Goal: Use online tool/utility: Utilize a website feature to perform a specific function

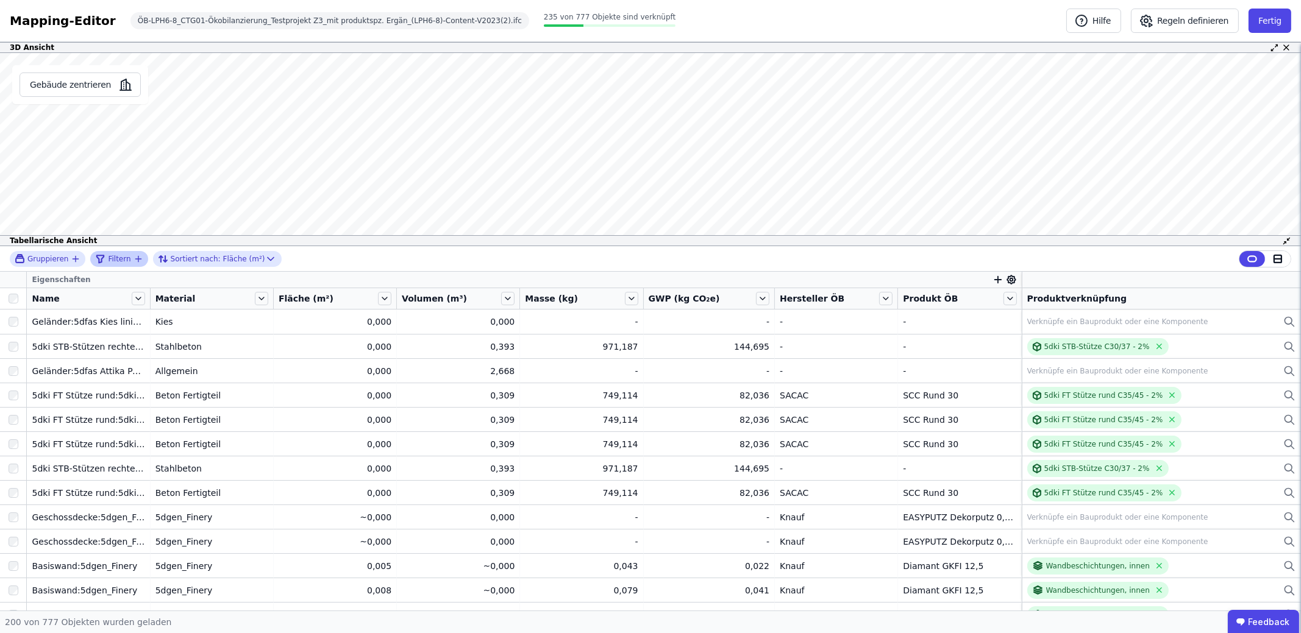
click at [134, 257] on icon "filter_by" at bounding box center [139, 259] width 10 height 10
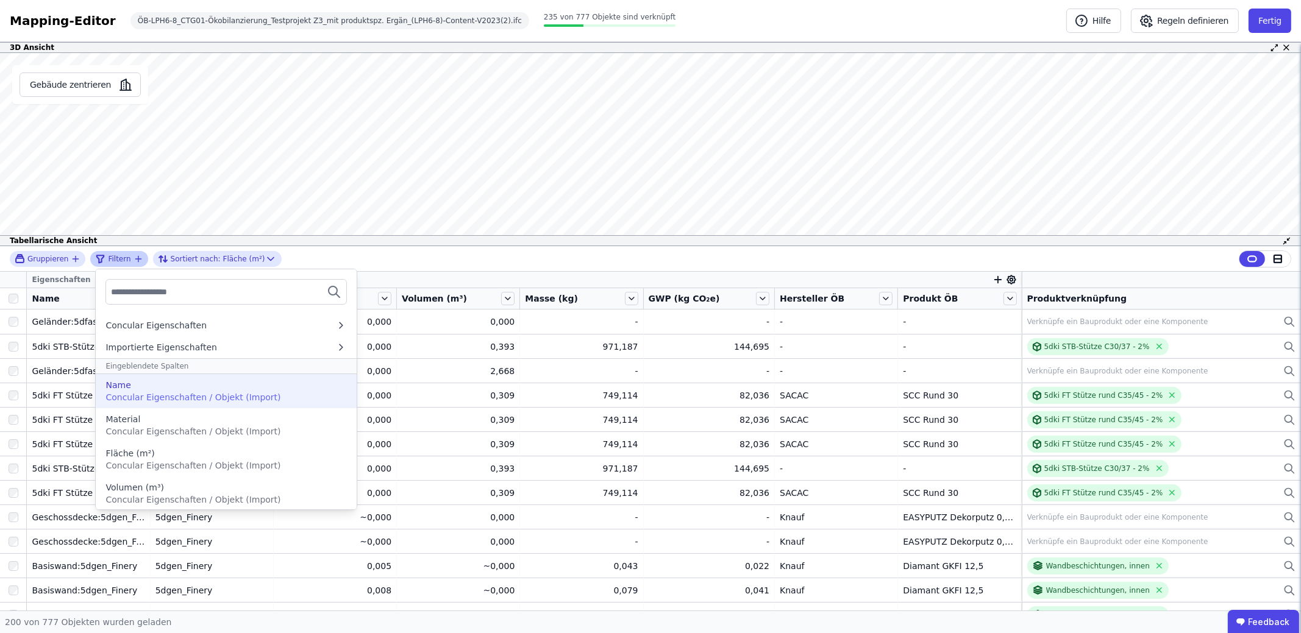
click at [212, 394] on span "Concular Eigenschaften / Objekt (Import)" at bounding box center [192, 398] width 175 height 10
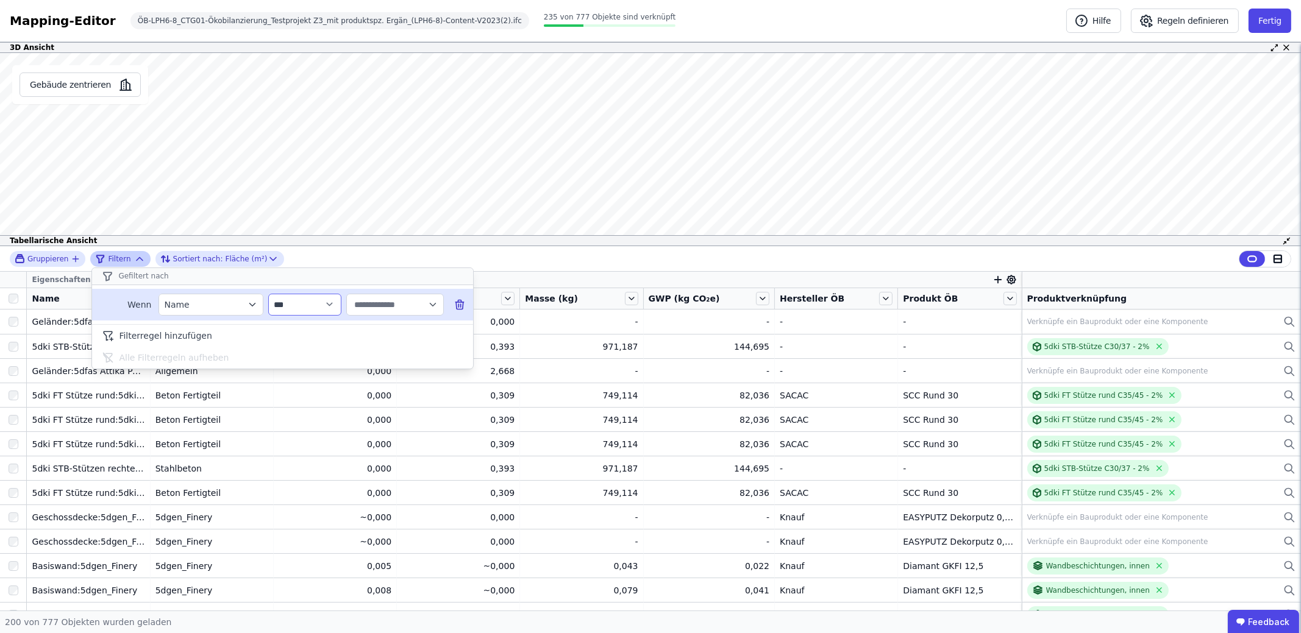
click at [324, 305] on select "**********" at bounding box center [304, 305] width 73 height 22
select select "******"
click at [268, 294] on select "**********" at bounding box center [304, 305] width 73 height 22
click at [381, 301] on input "text" at bounding box center [390, 305] width 76 height 22
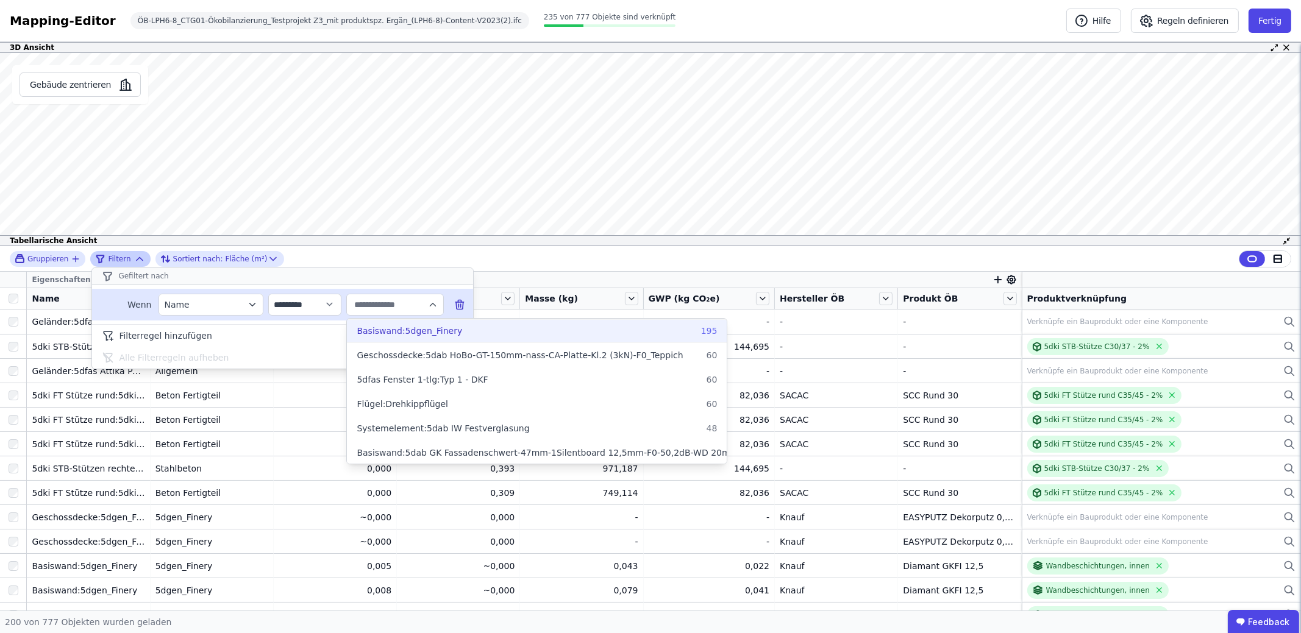
click at [402, 322] on label "Basiswand:5dgen_Finery 195" at bounding box center [537, 331] width 380 height 22
type input "**********"
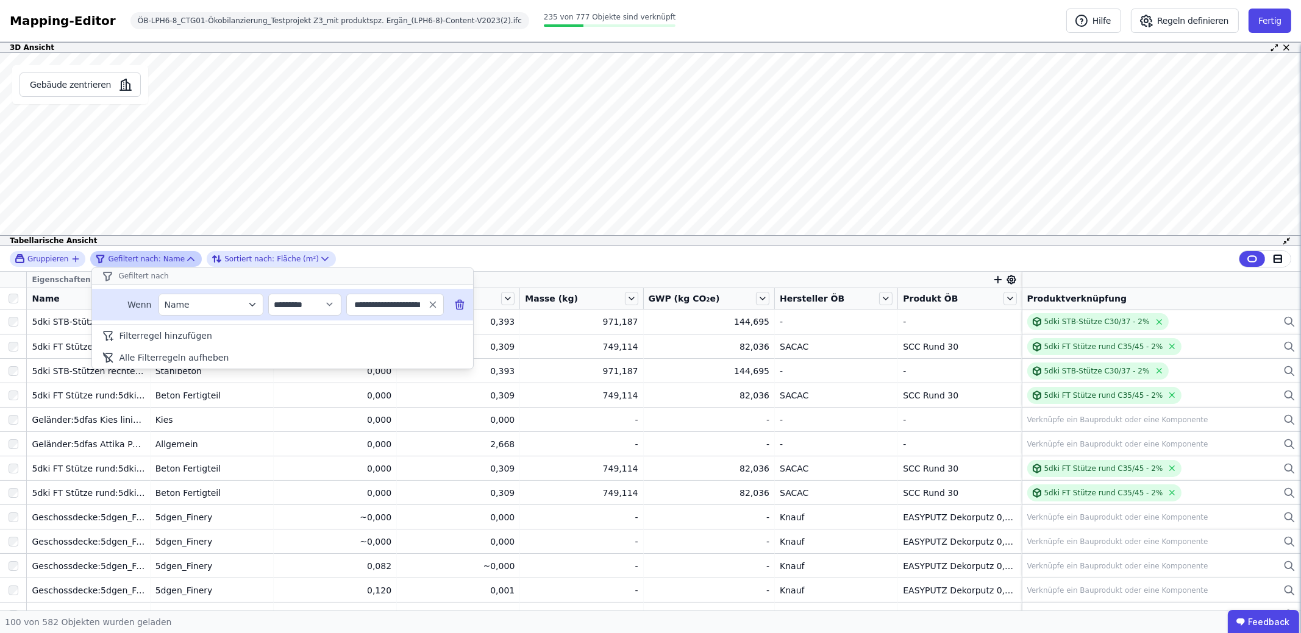
click at [515, 265] on div "**********" at bounding box center [650, 259] width 1301 height 26
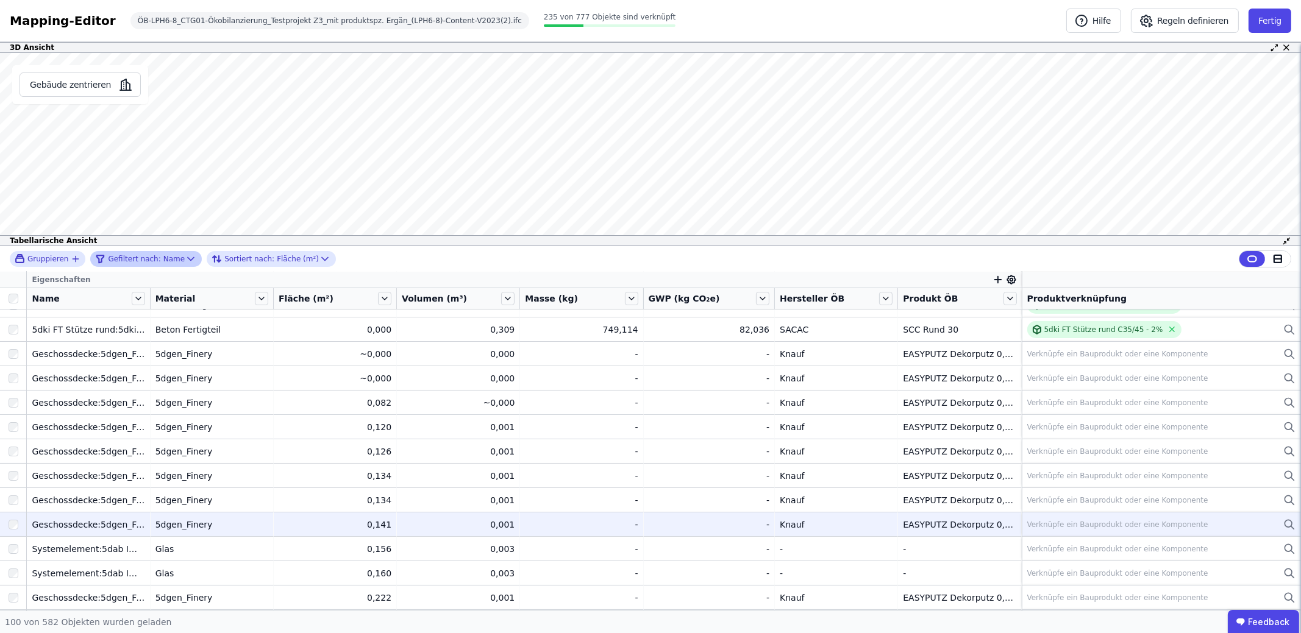
scroll to position [183, 0]
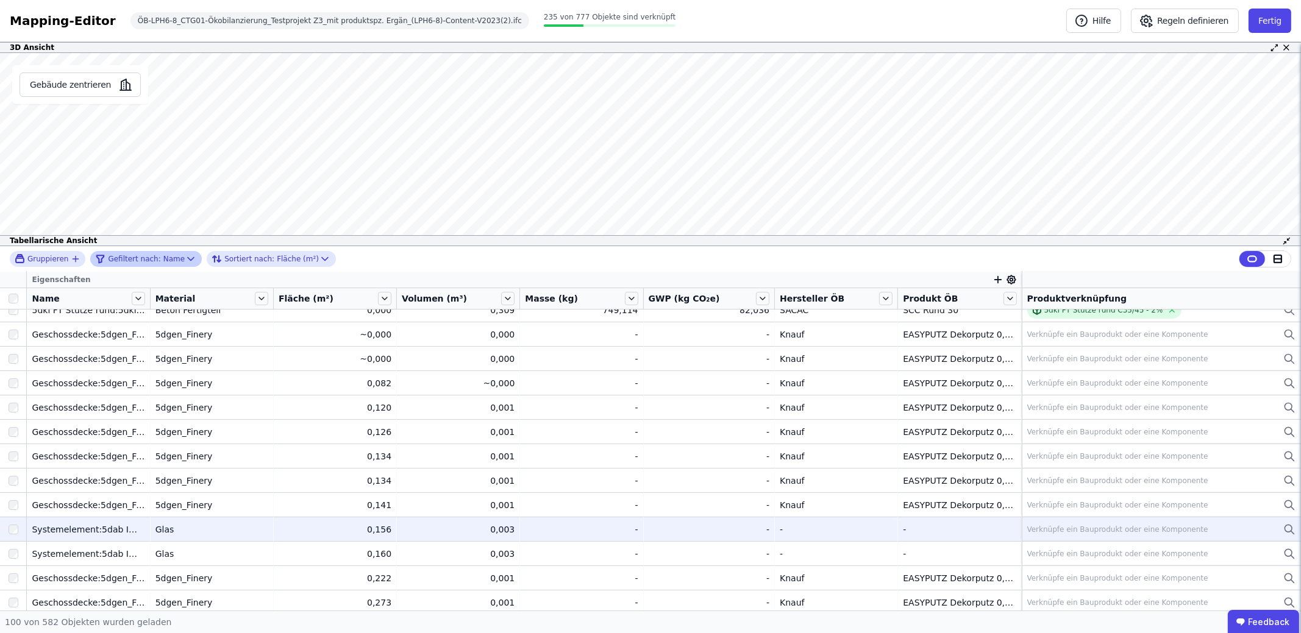
click at [307, 532] on div "0,156" at bounding box center [335, 530] width 113 height 12
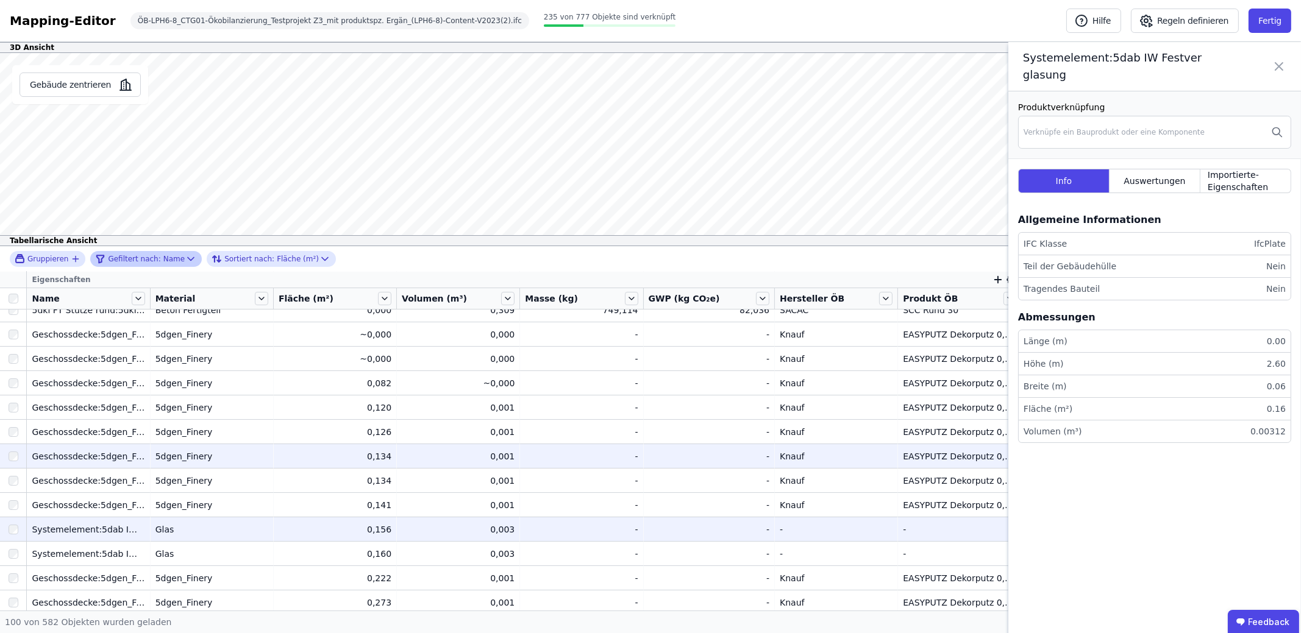
click at [258, 461] on div "5dgen_Finery" at bounding box center [211, 457] width 113 height 12
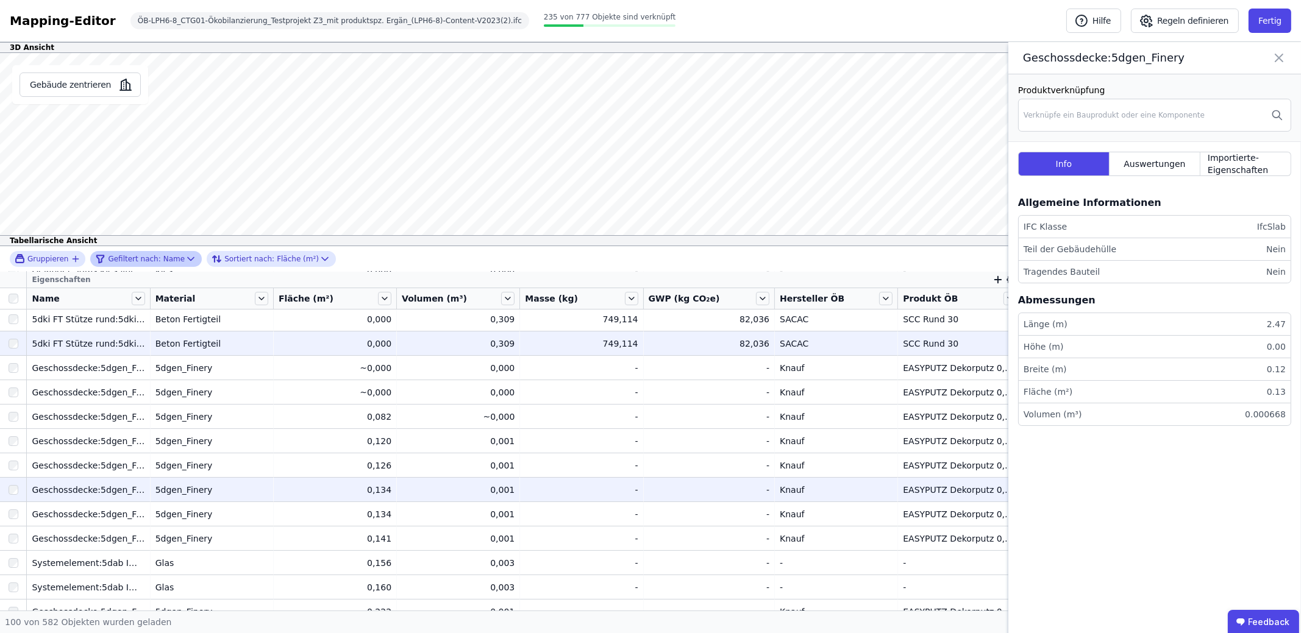
scroll to position [121, 0]
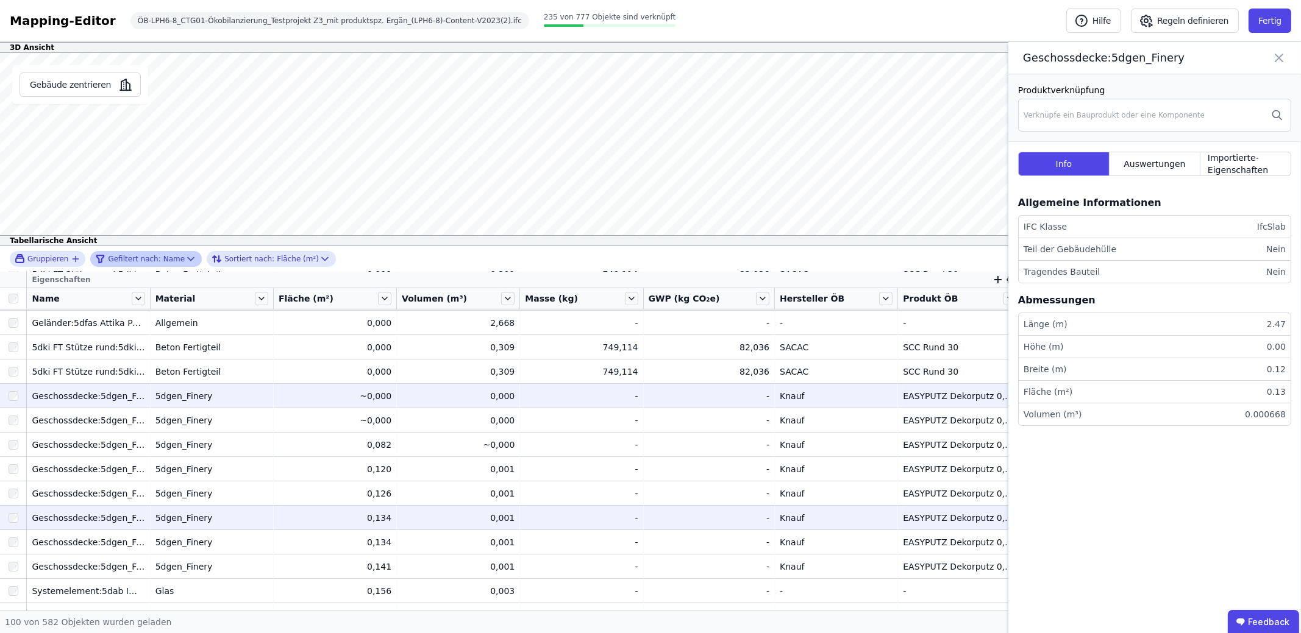
click at [262, 390] on div "5dgen_Finery" at bounding box center [211, 396] width 113 height 12
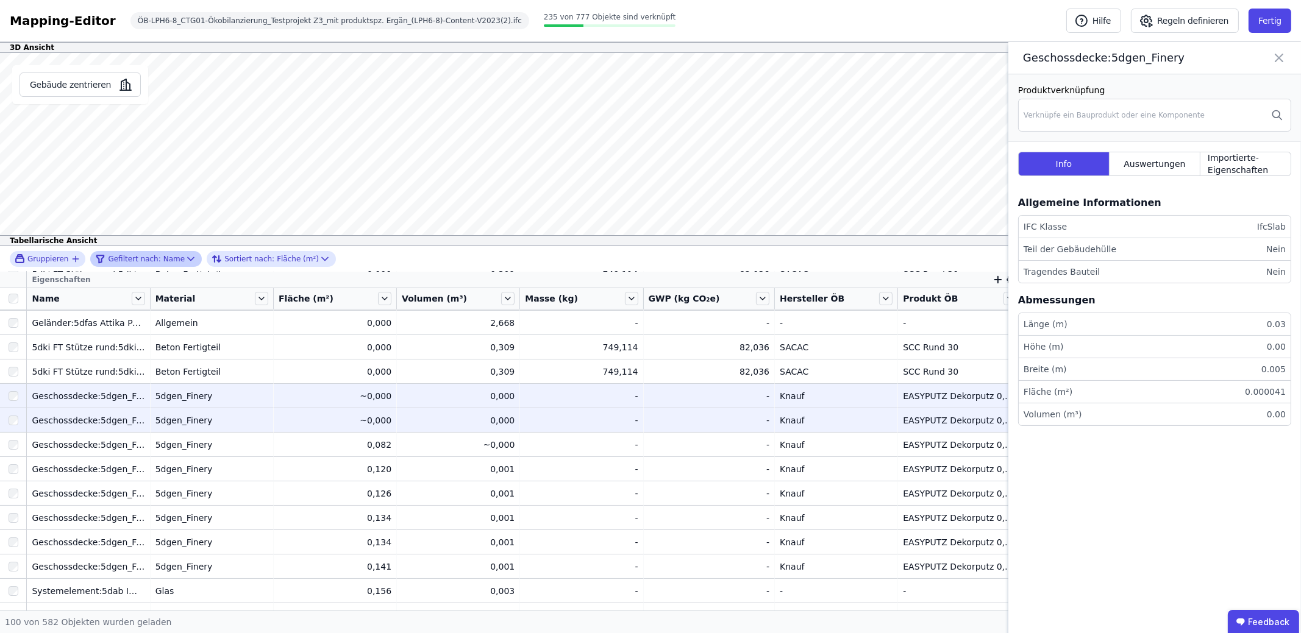
click at [251, 422] on div "5dgen_Finery" at bounding box center [211, 421] width 113 height 12
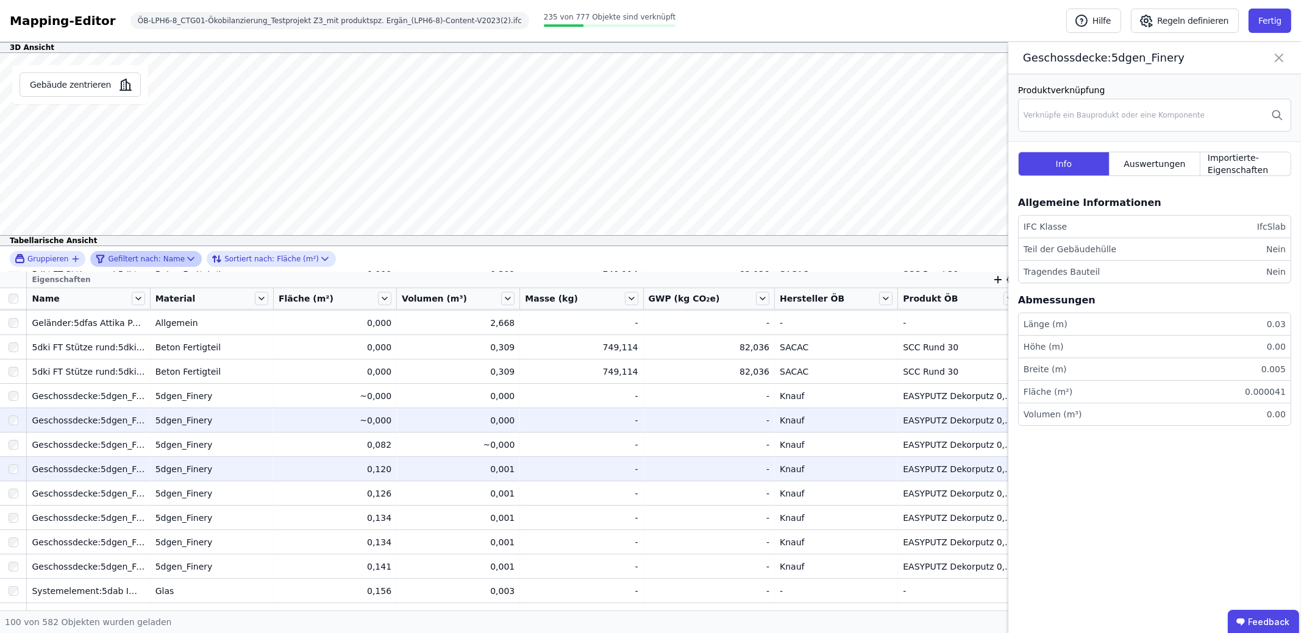
click at [239, 457] on td "5dgen_Finery 5dgen_Finery" at bounding box center [212, 469] width 123 height 24
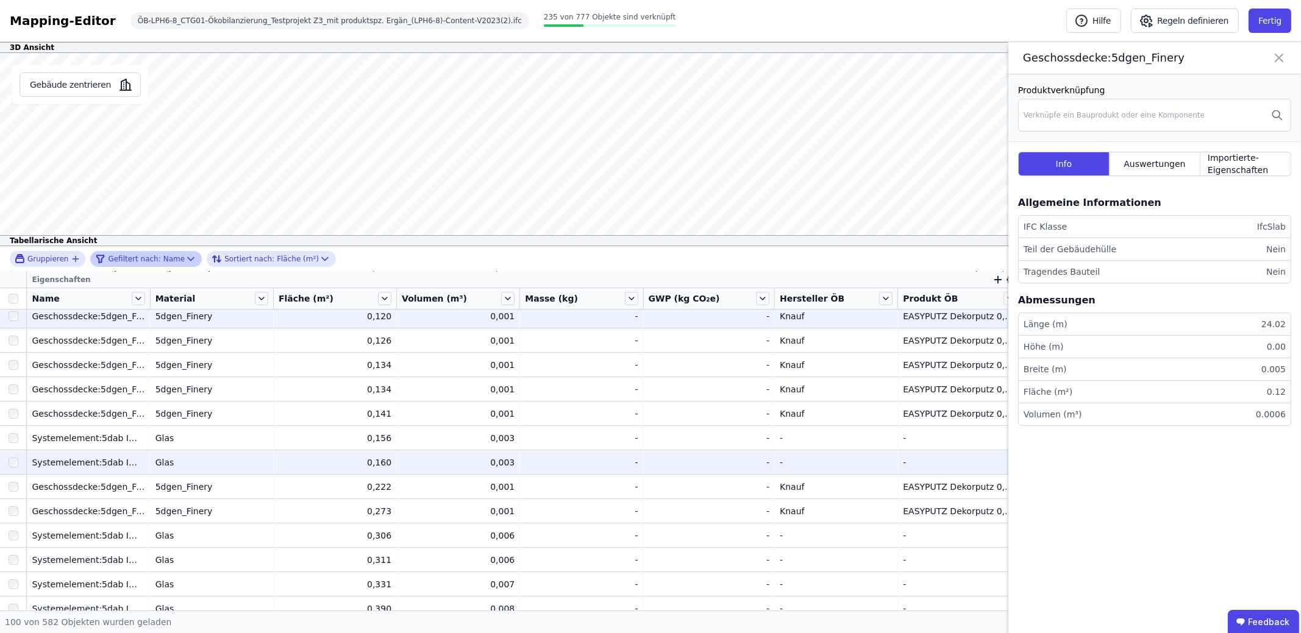
scroll to position [304, 0]
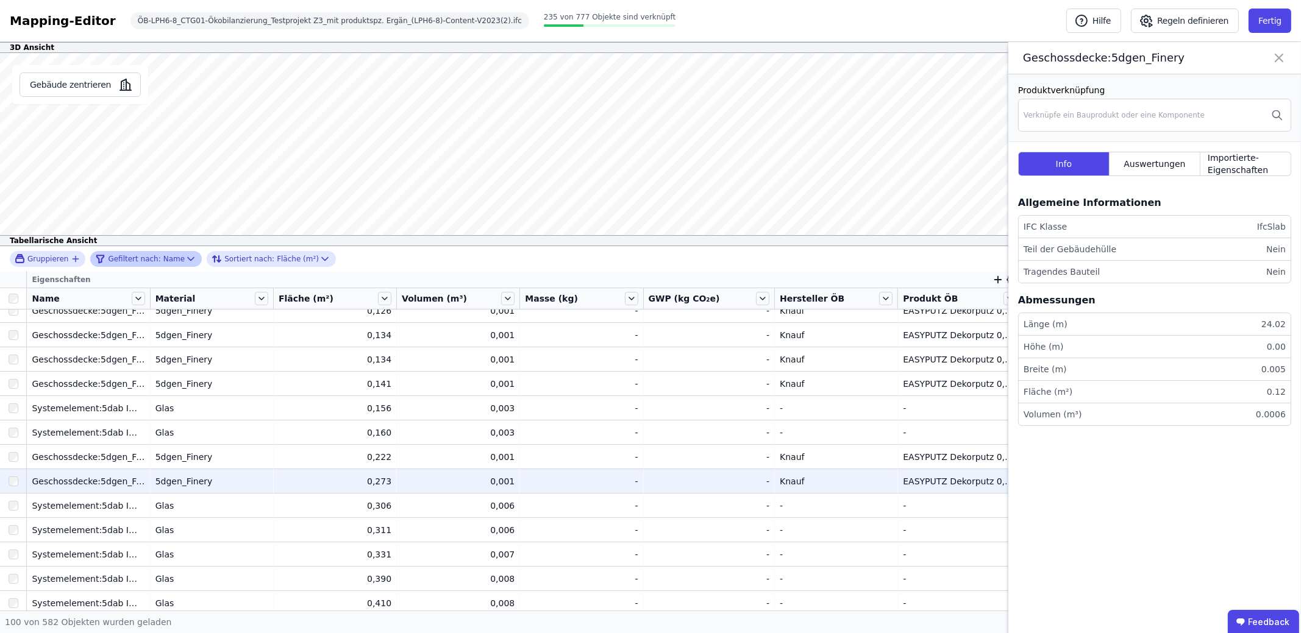
click at [223, 476] on div "5dgen_Finery" at bounding box center [211, 481] width 113 height 12
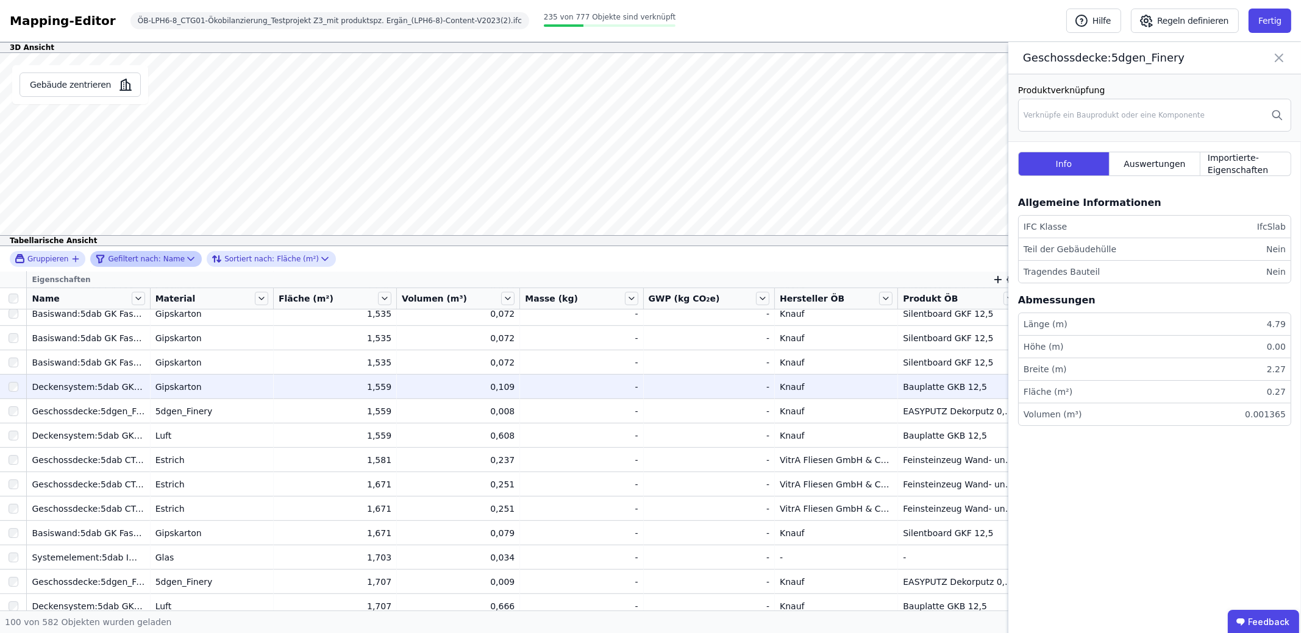
scroll to position [1219, 0]
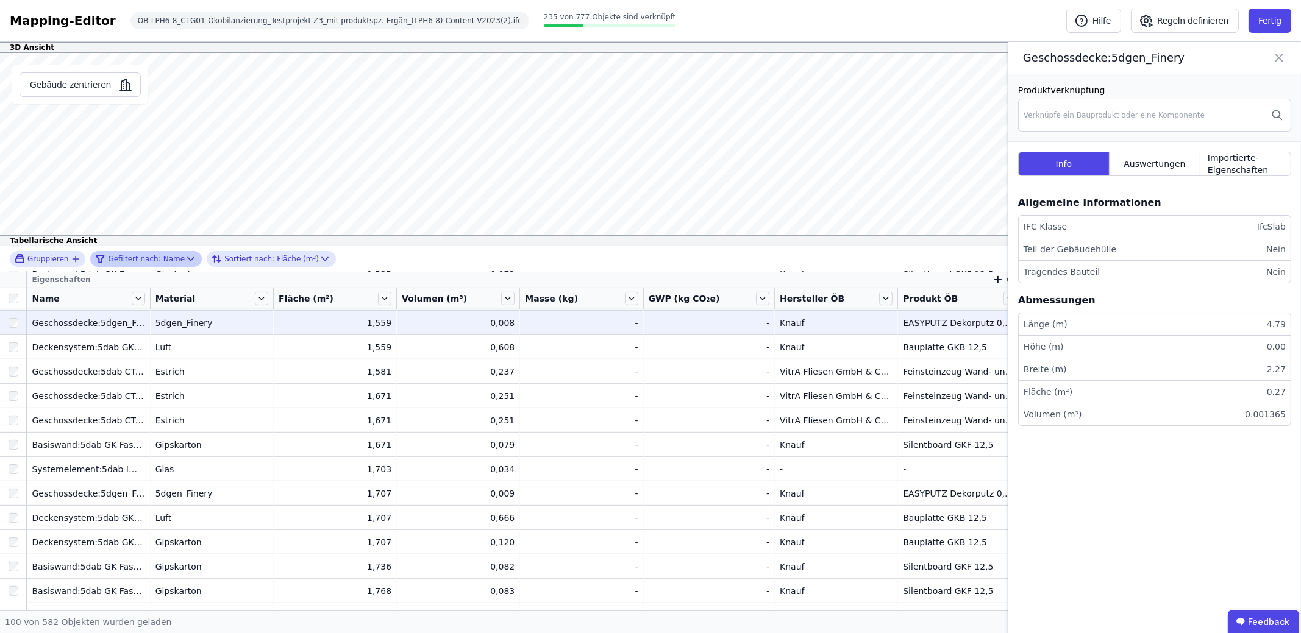
click at [225, 329] on td "5dgen_Finery 5dgen_Finery" at bounding box center [212, 322] width 123 height 24
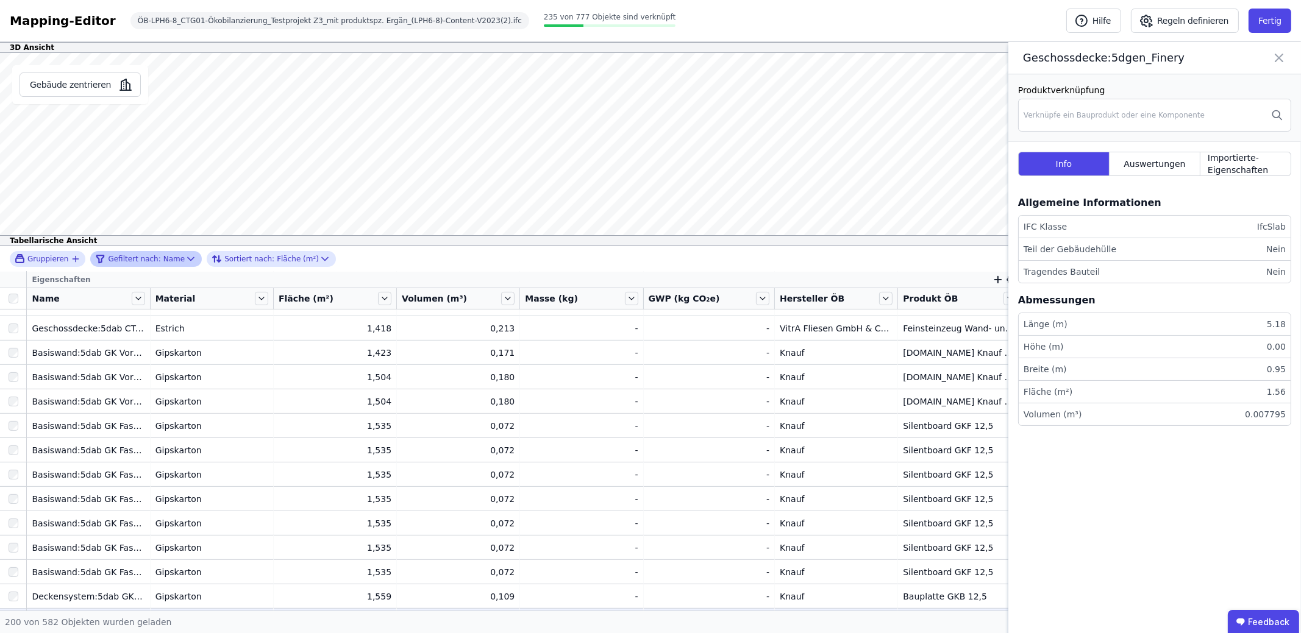
scroll to position [796, 0]
click at [1280, 56] on icon at bounding box center [1278, 57] width 7 height 7
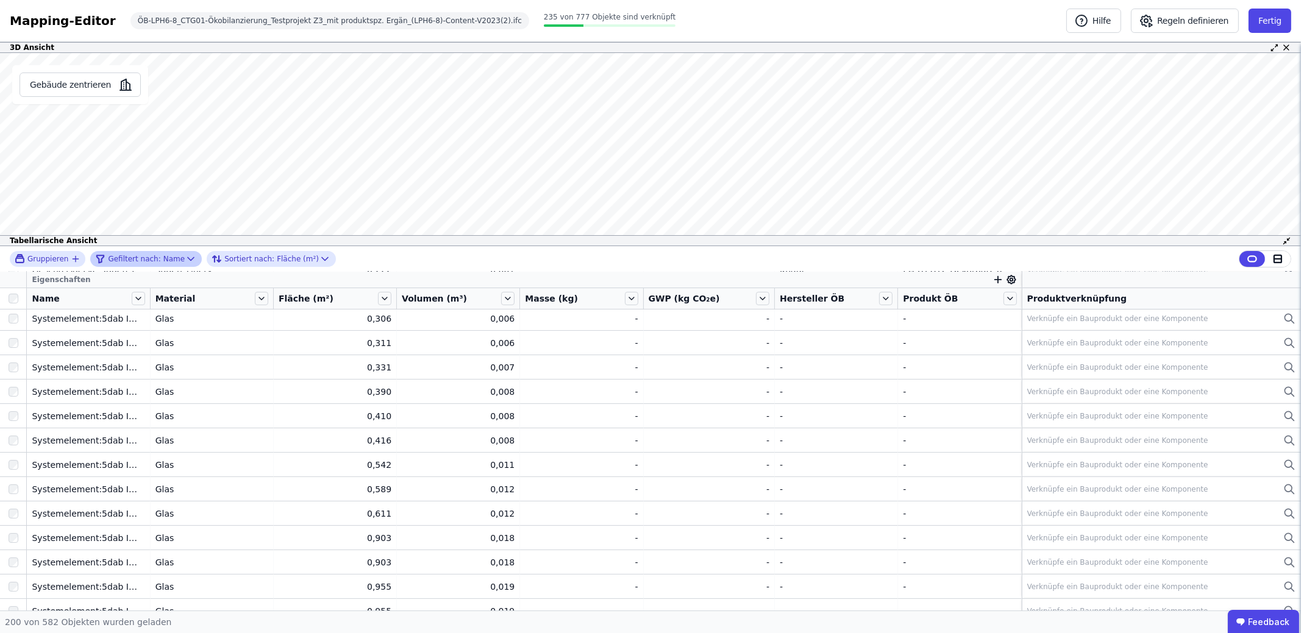
scroll to position [0, 0]
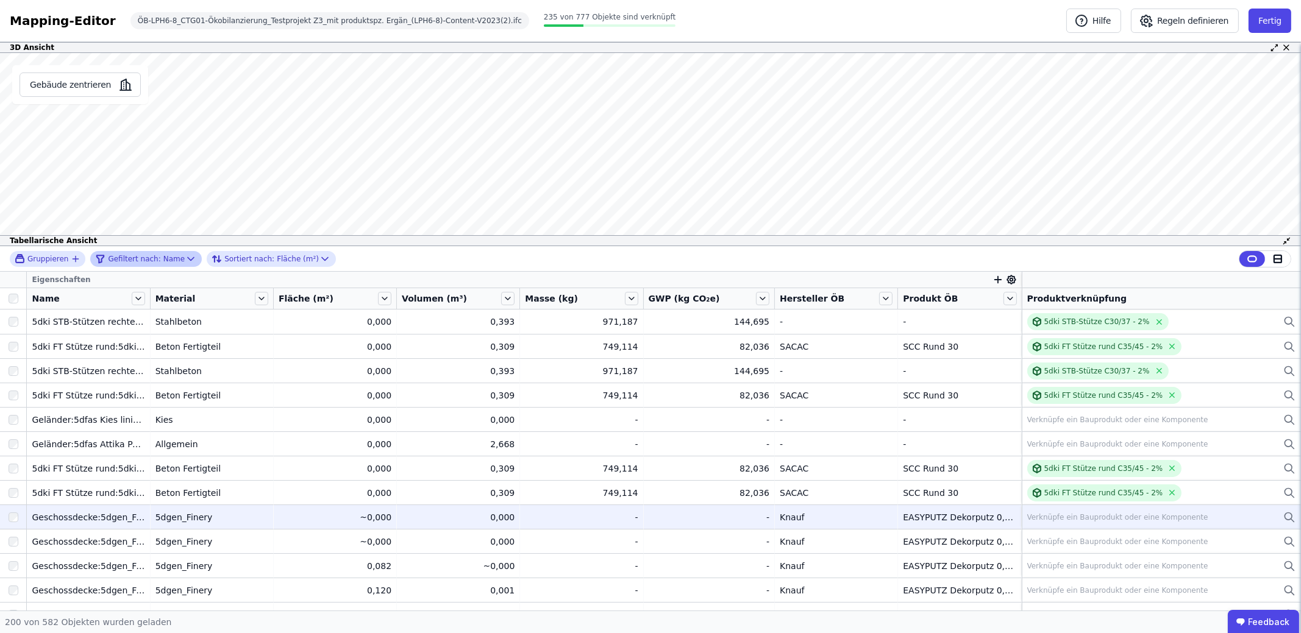
click at [227, 521] on div "5dgen_Finery" at bounding box center [211, 517] width 113 height 12
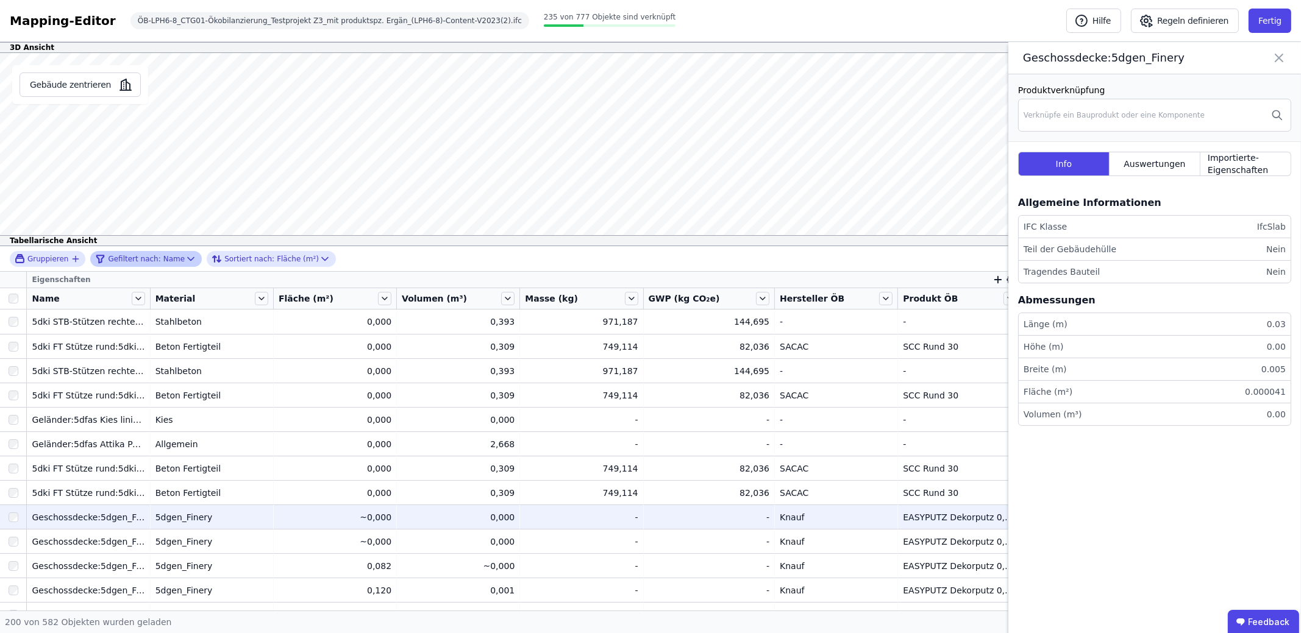
scroll to position [183, 0]
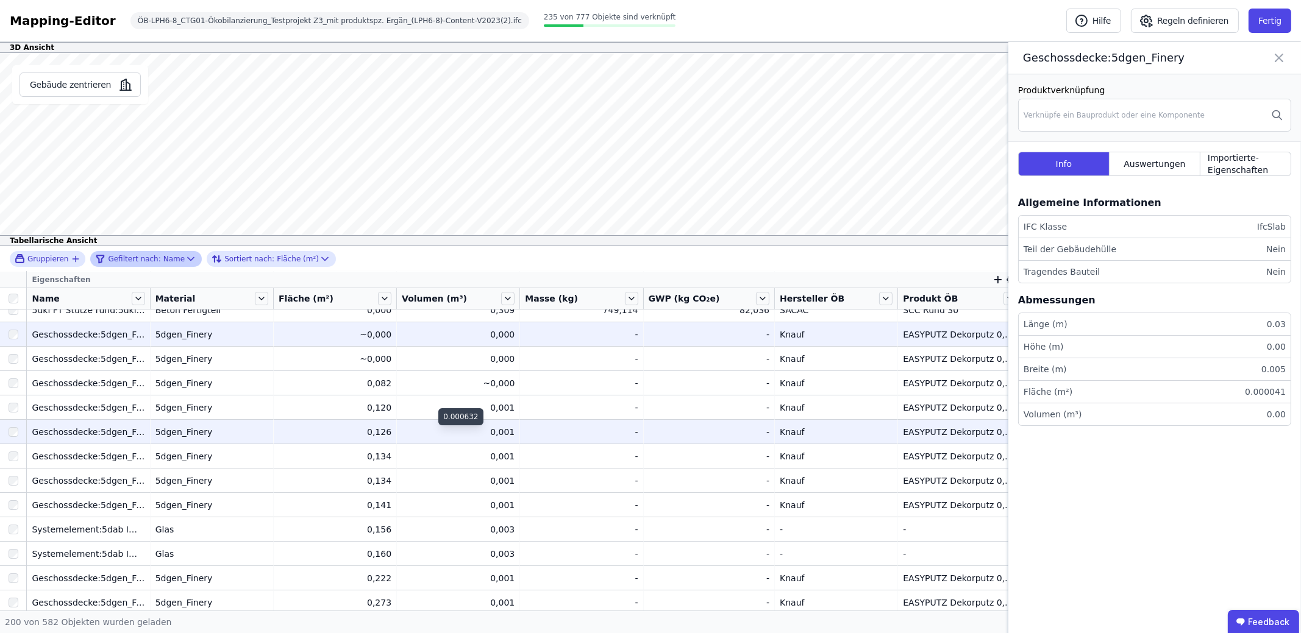
click at [426, 432] on div "0,001" at bounding box center [458, 432] width 113 height 12
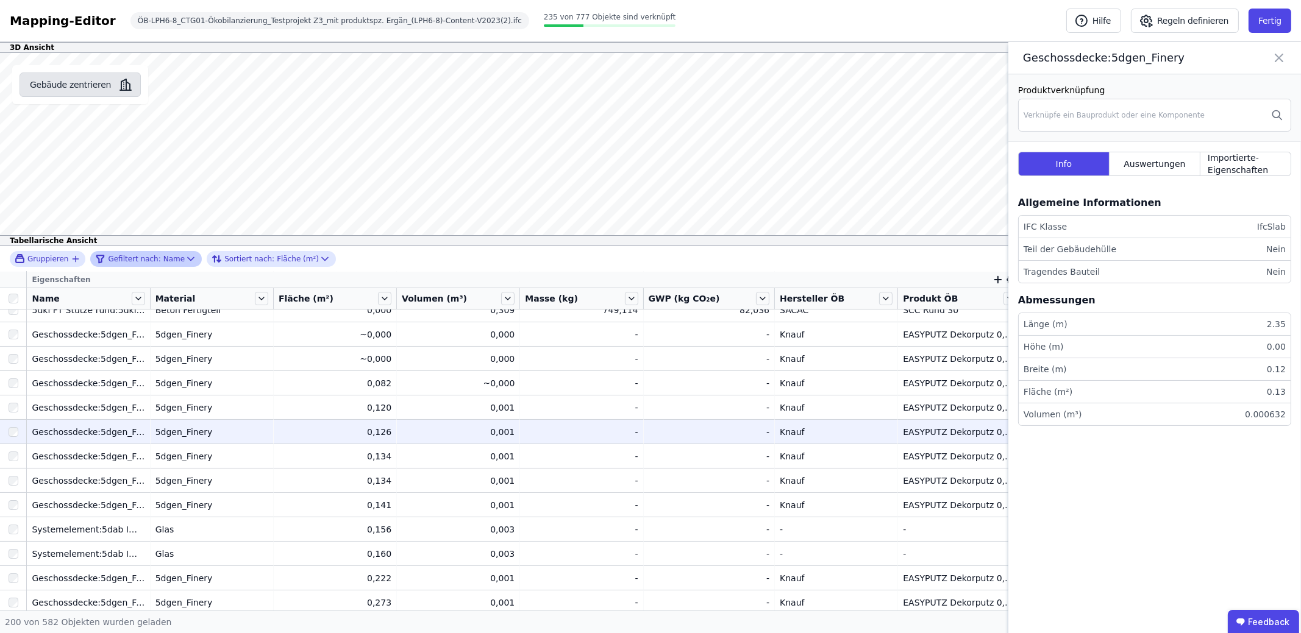
click at [100, 82] on button "Gebäude zentrieren" at bounding box center [80, 85] width 121 height 24
click at [522, 429] on td "- -" at bounding box center [581, 431] width 123 height 24
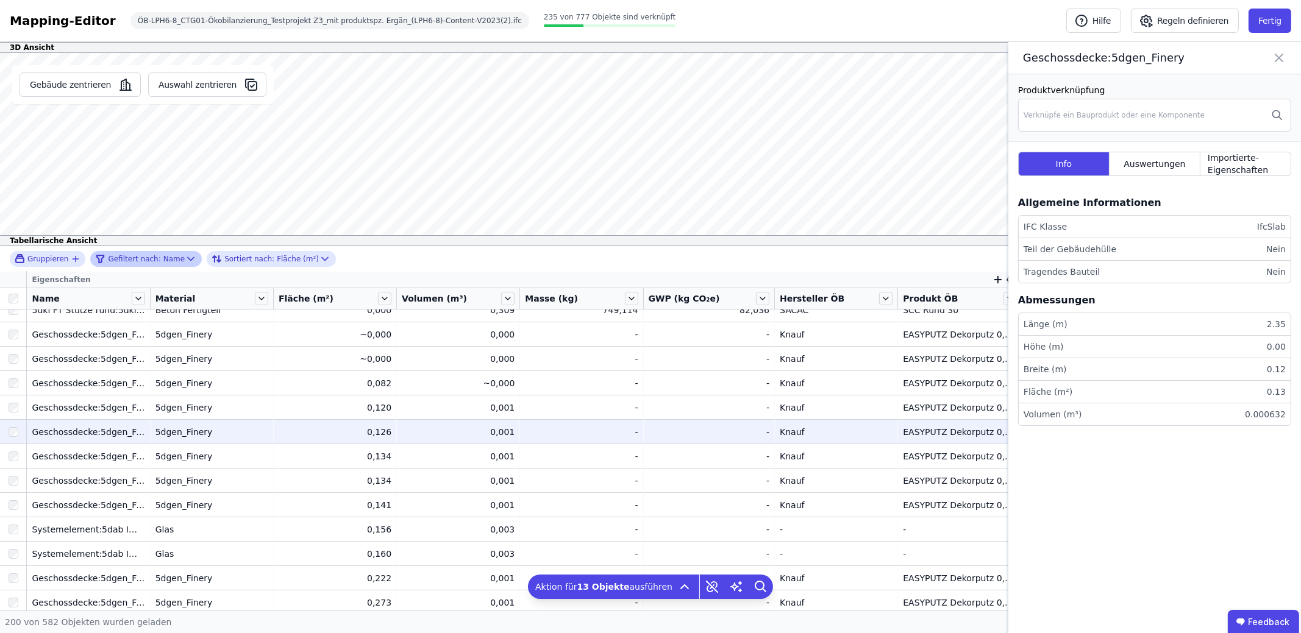
click at [522, 429] on td "- -" at bounding box center [581, 431] width 123 height 24
click at [394, 430] on td "0,126 0,126" at bounding box center [335, 431] width 123 height 24
click at [12, 292] on div at bounding box center [13, 298] width 26 height 17
click at [256, 431] on div "5dgen_Finery" at bounding box center [211, 432] width 113 height 12
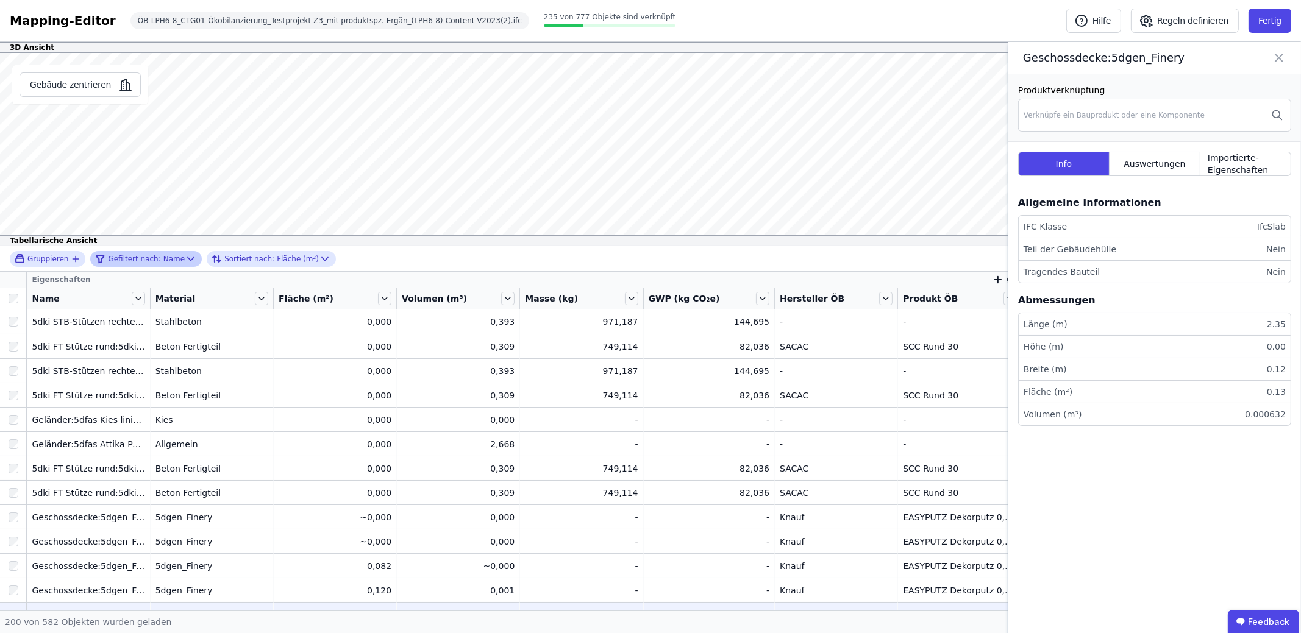
scroll to position [304, 0]
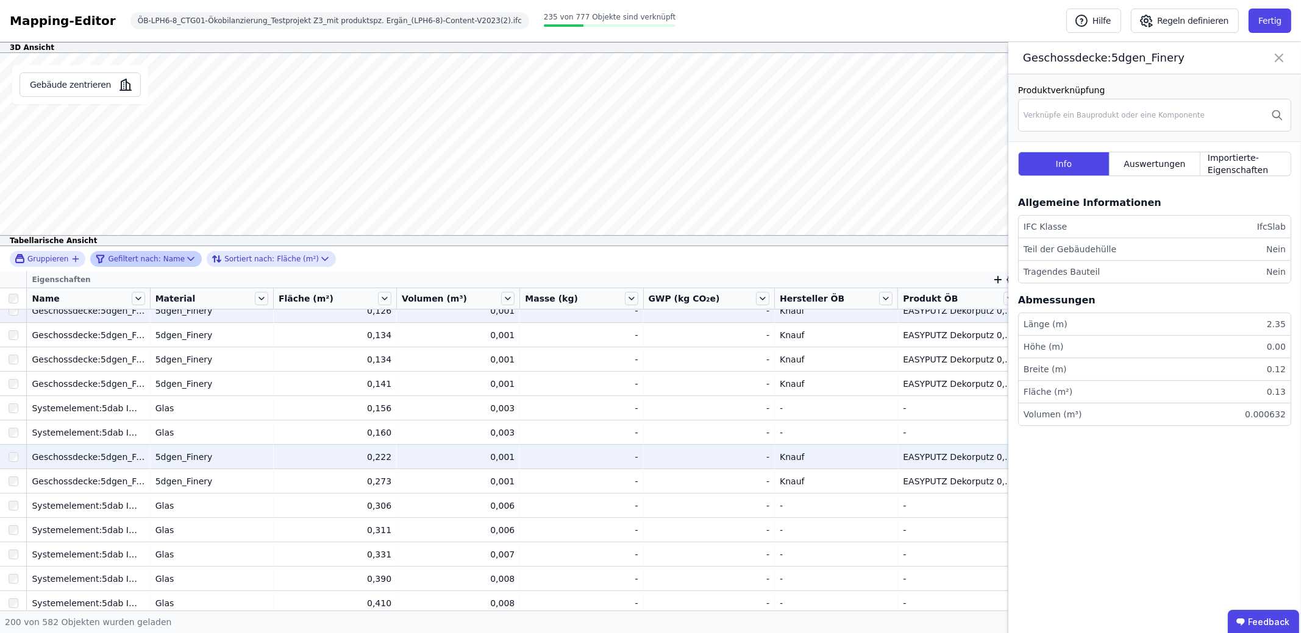
click at [245, 460] on div "5dgen_Finery" at bounding box center [211, 457] width 113 height 12
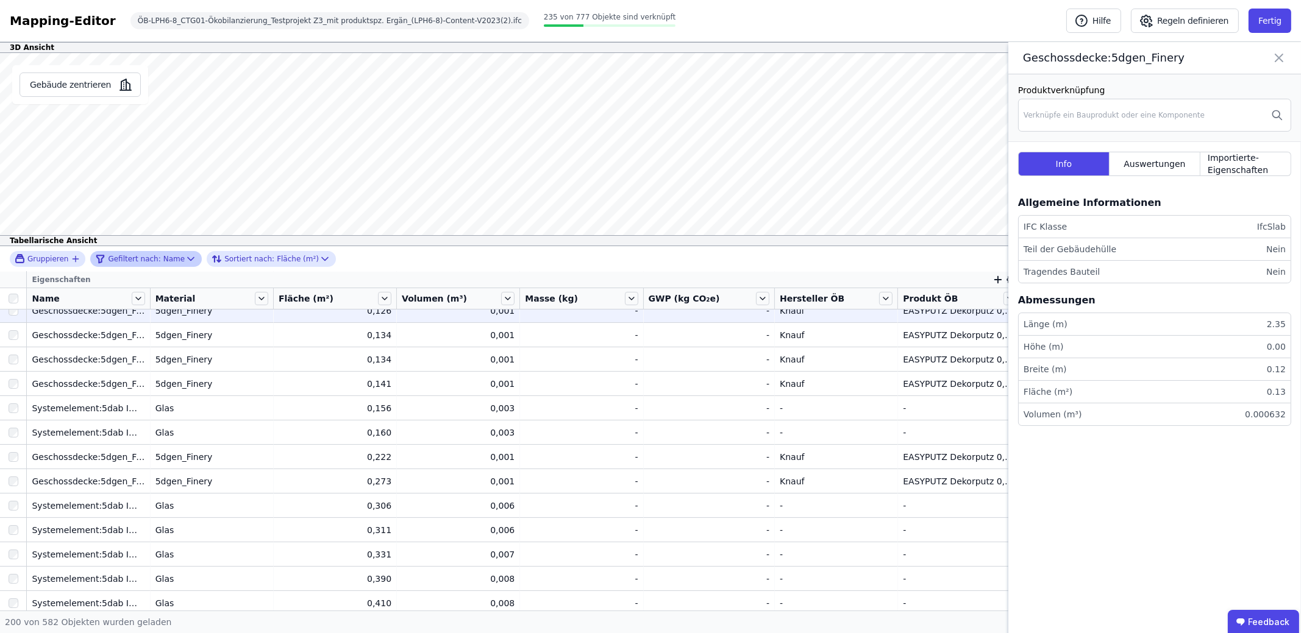
click at [1279, 59] on icon at bounding box center [1278, 57] width 7 height 7
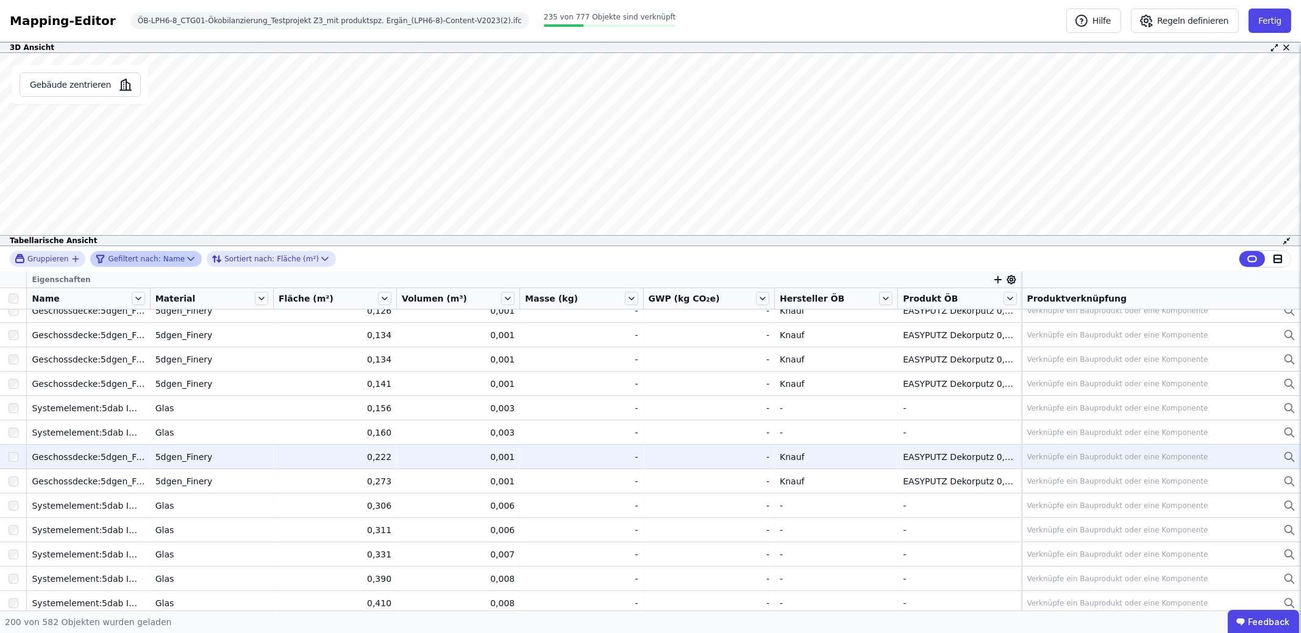
click at [338, 451] on div "0,222" at bounding box center [335, 457] width 113 height 12
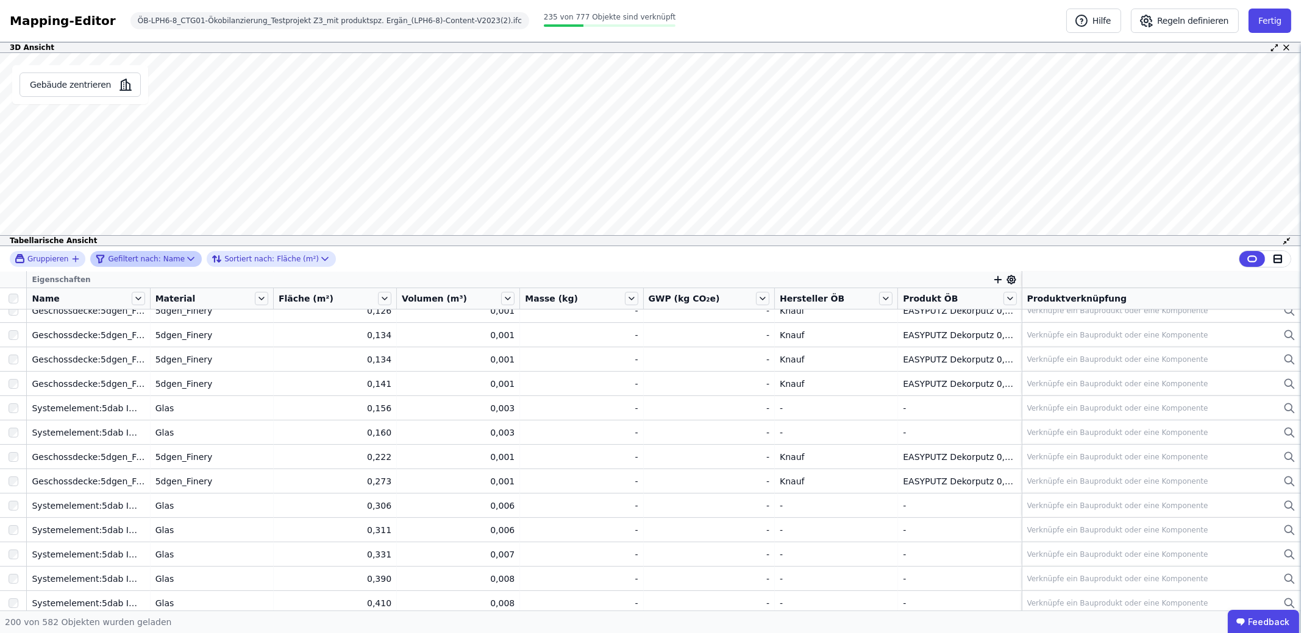
scroll to position [0, 0]
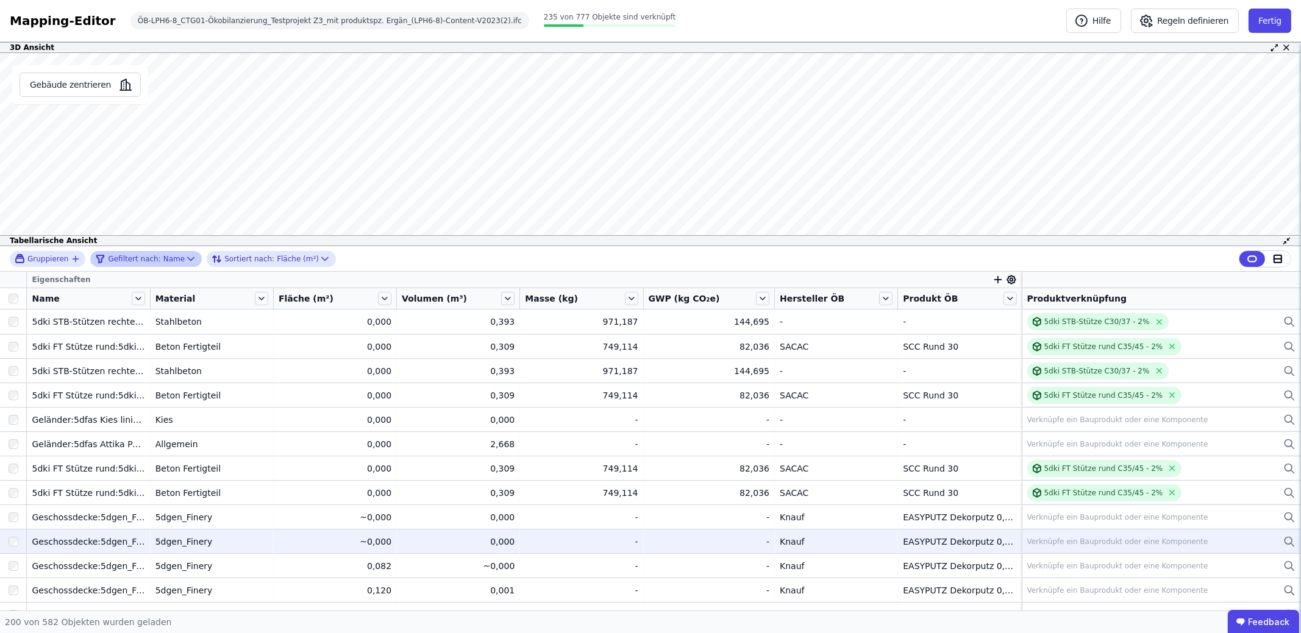
click at [198, 539] on div "5dgen_Finery" at bounding box center [211, 542] width 113 height 12
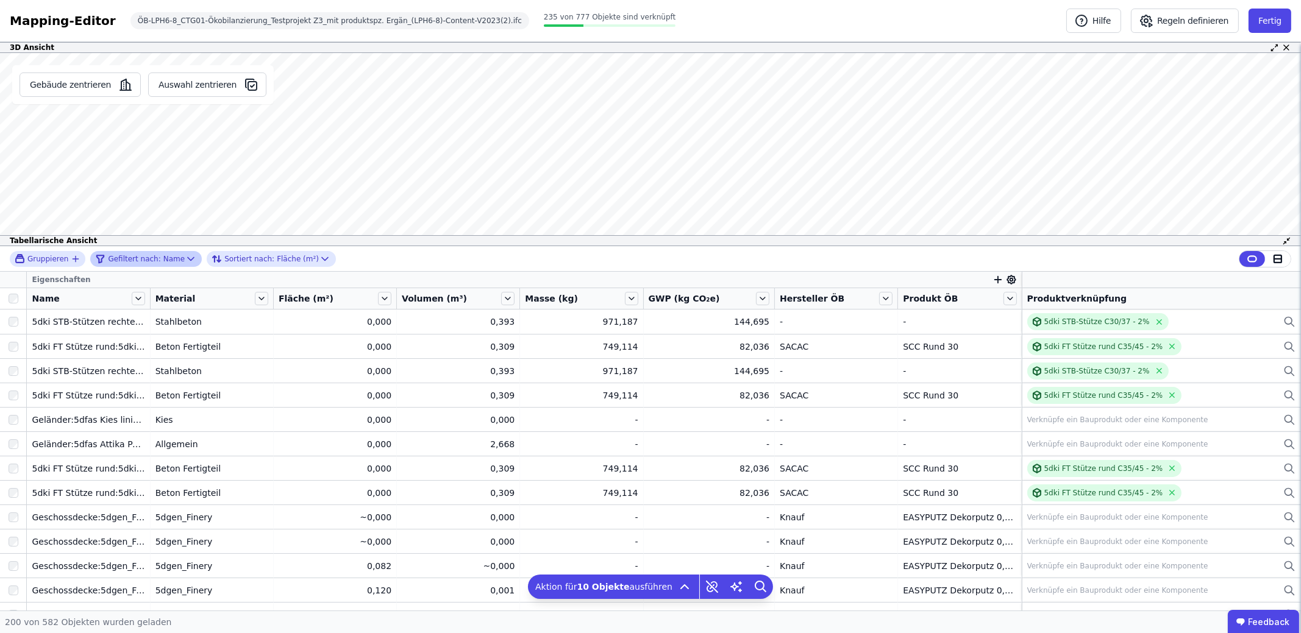
click at [10, 304] on div at bounding box center [13, 298] width 26 height 17
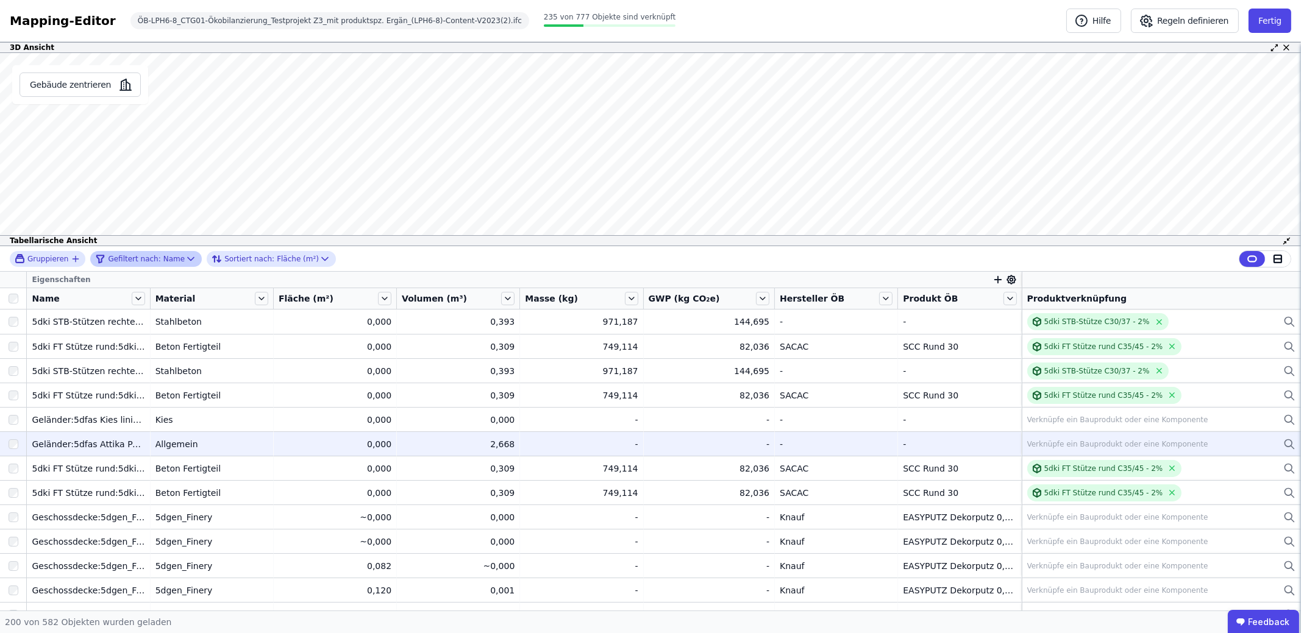
scroll to position [60, 0]
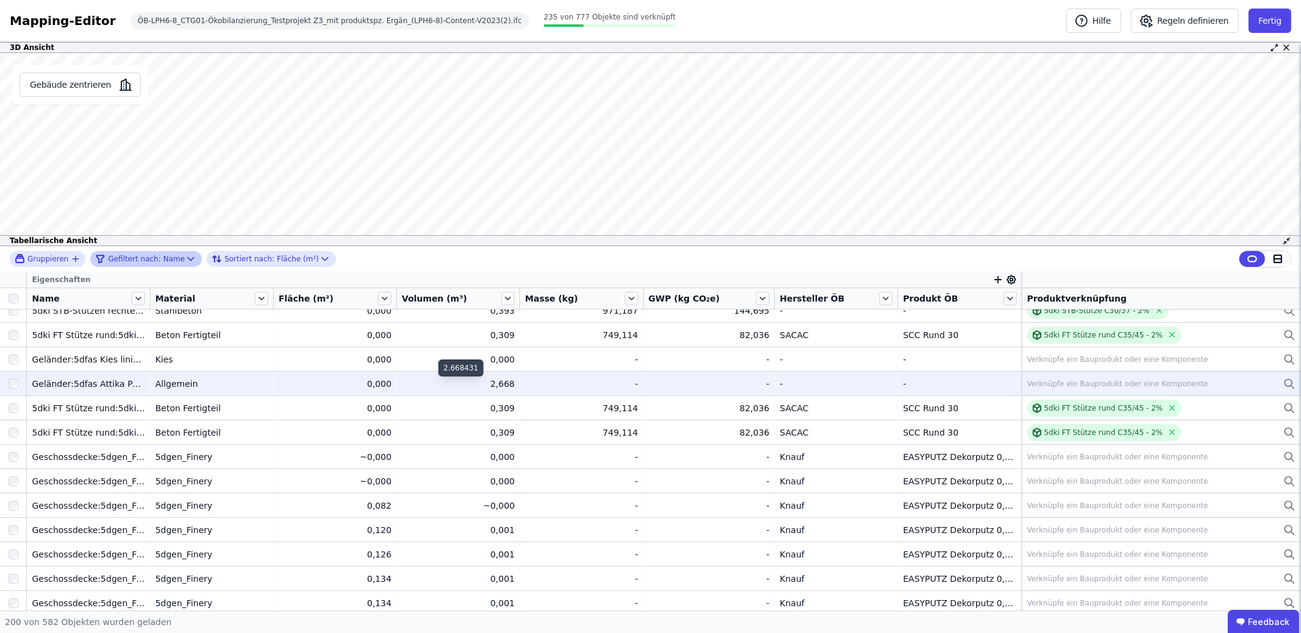
click at [454, 382] on div "2,668" at bounding box center [458, 384] width 113 height 12
click at [274, 385] on td "0,000 0,000" at bounding box center [335, 383] width 123 height 24
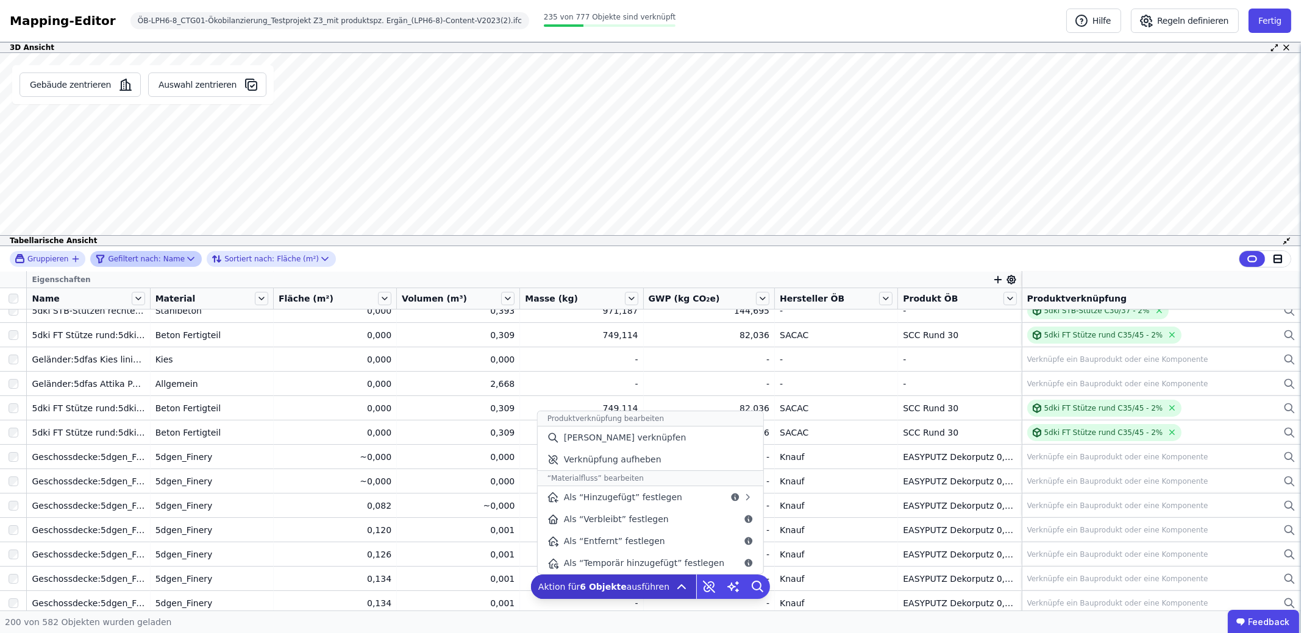
click at [674, 582] on icon at bounding box center [681, 587] width 15 height 15
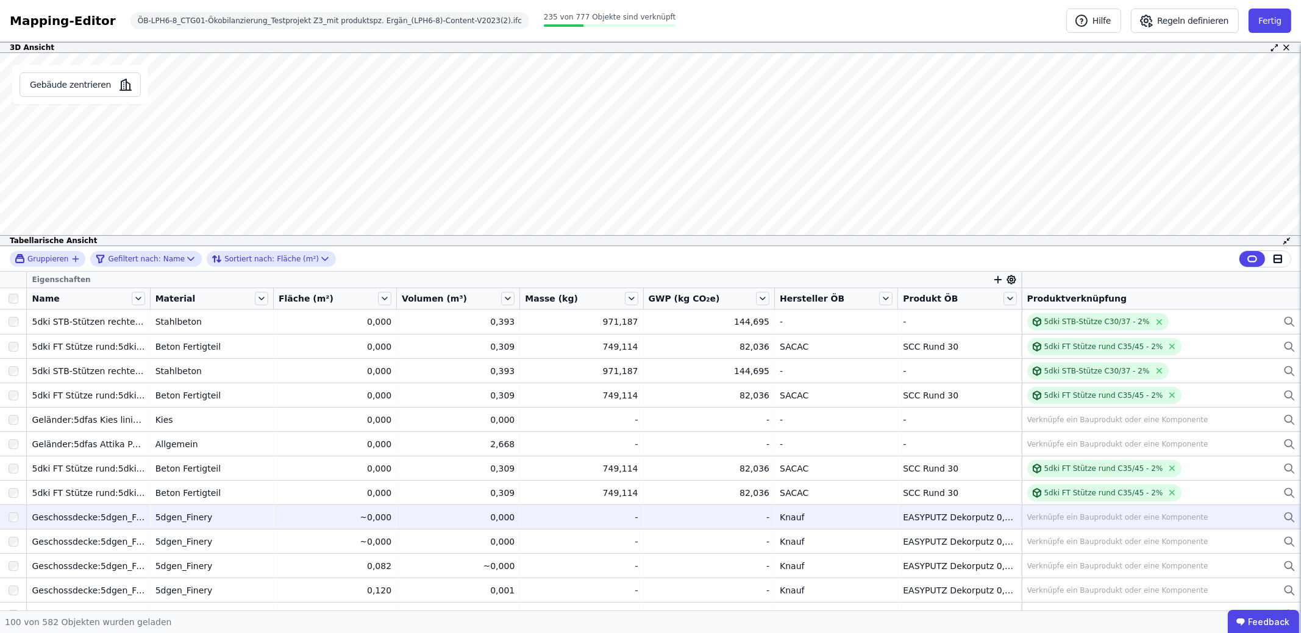
click at [324, 521] on div "~0,000" at bounding box center [335, 517] width 113 height 12
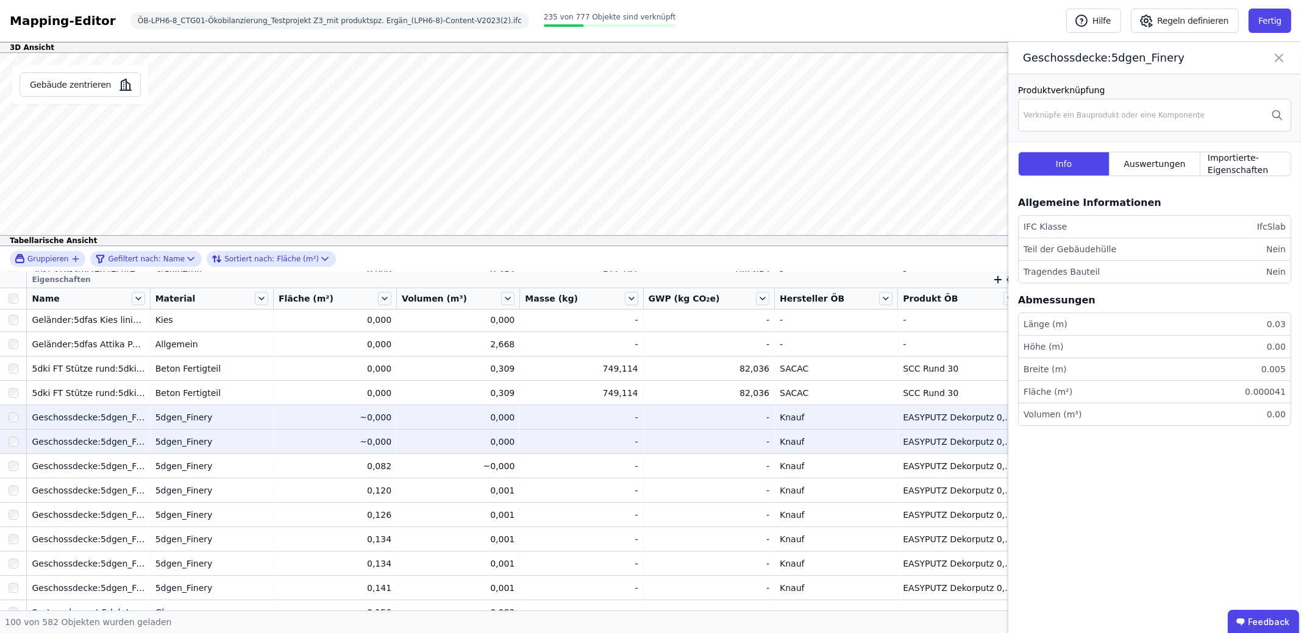
scroll to position [121, 0]
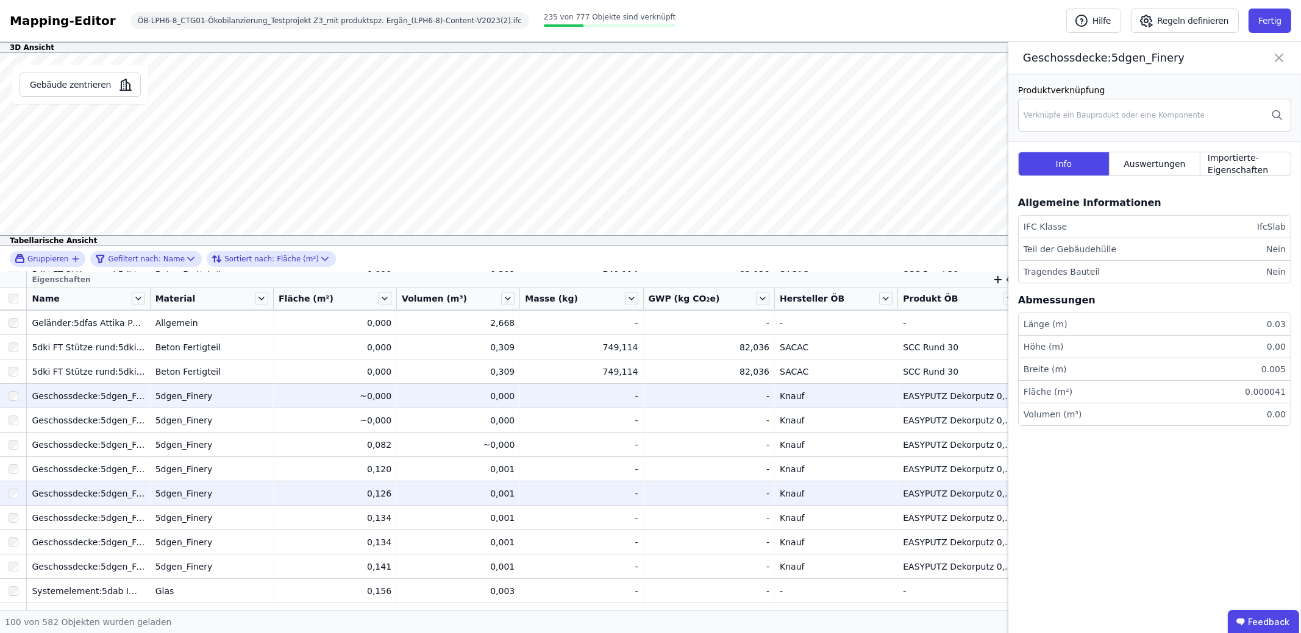
click at [340, 494] on div "0,126" at bounding box center [335, 494] width 113 height 12
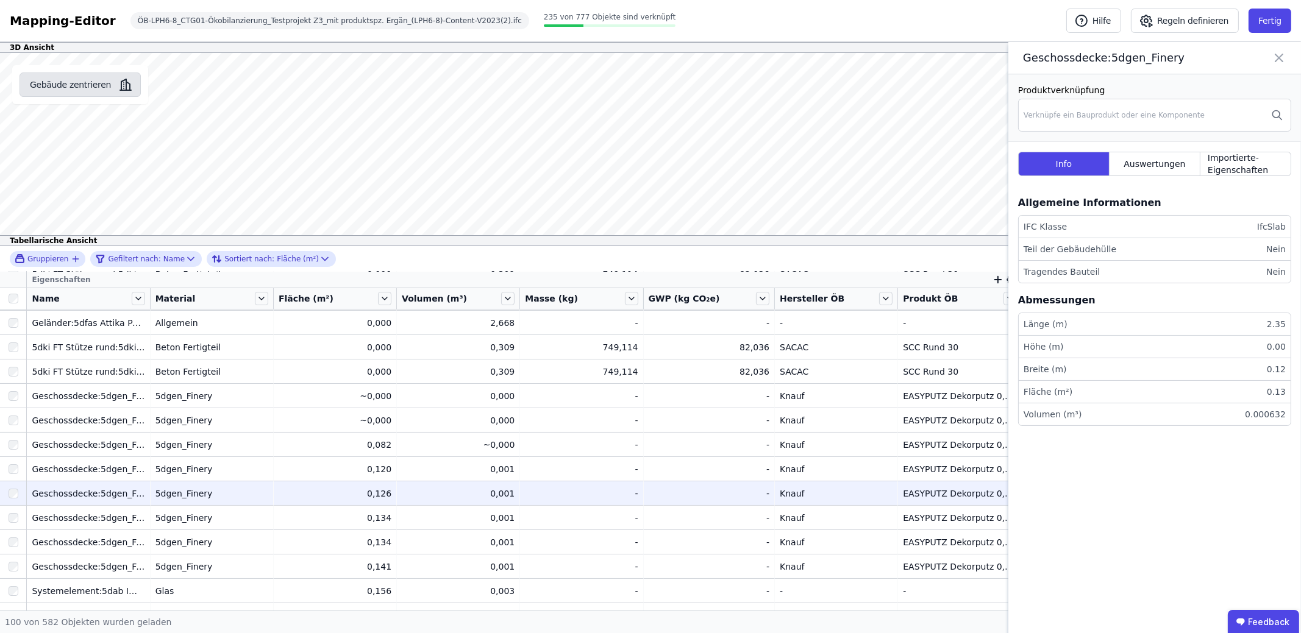
click at [69, 81] on button "Gebäude zentrieren" at bounding box center [80, 85] width 121 height 24
click at [223, 493] on div "5dgen_Finery" at bounding box center [211, 494] width 113 height 12
click at [75, 82] on button "Gebäude zentrieren" at bounding box center [80, 85] width 121 height 24
click at [1280, 62] on icon at bounding box center [1279, 57] width 15 height 17
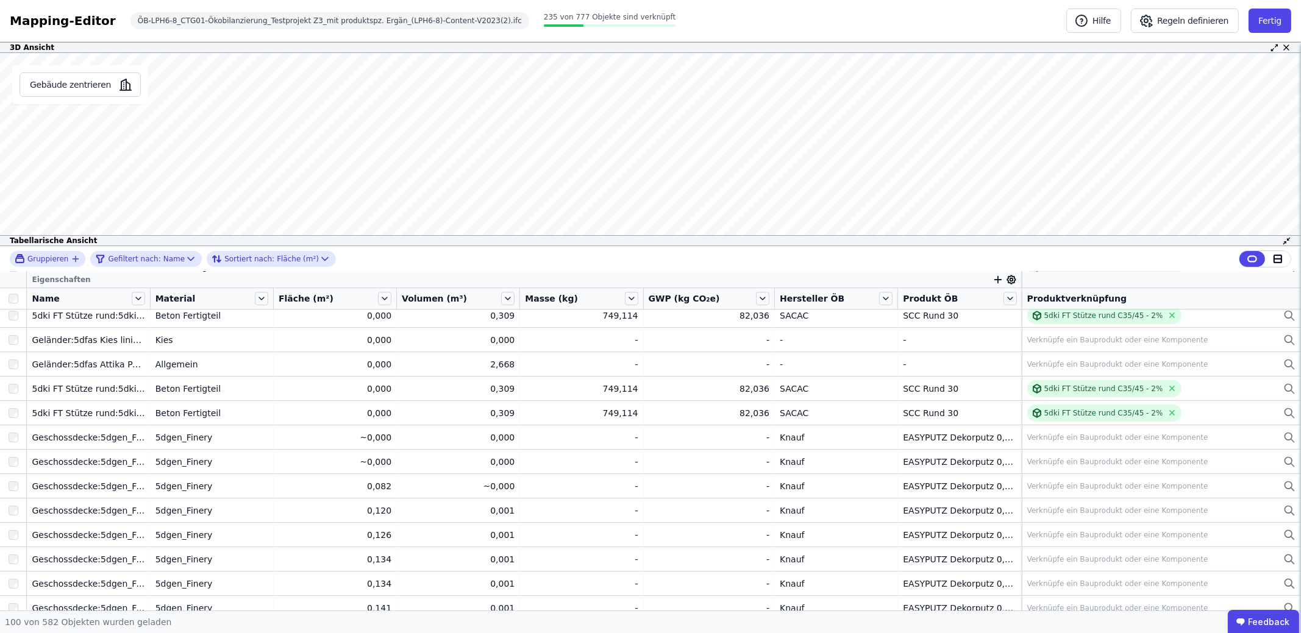
scroll to position [0, 0]
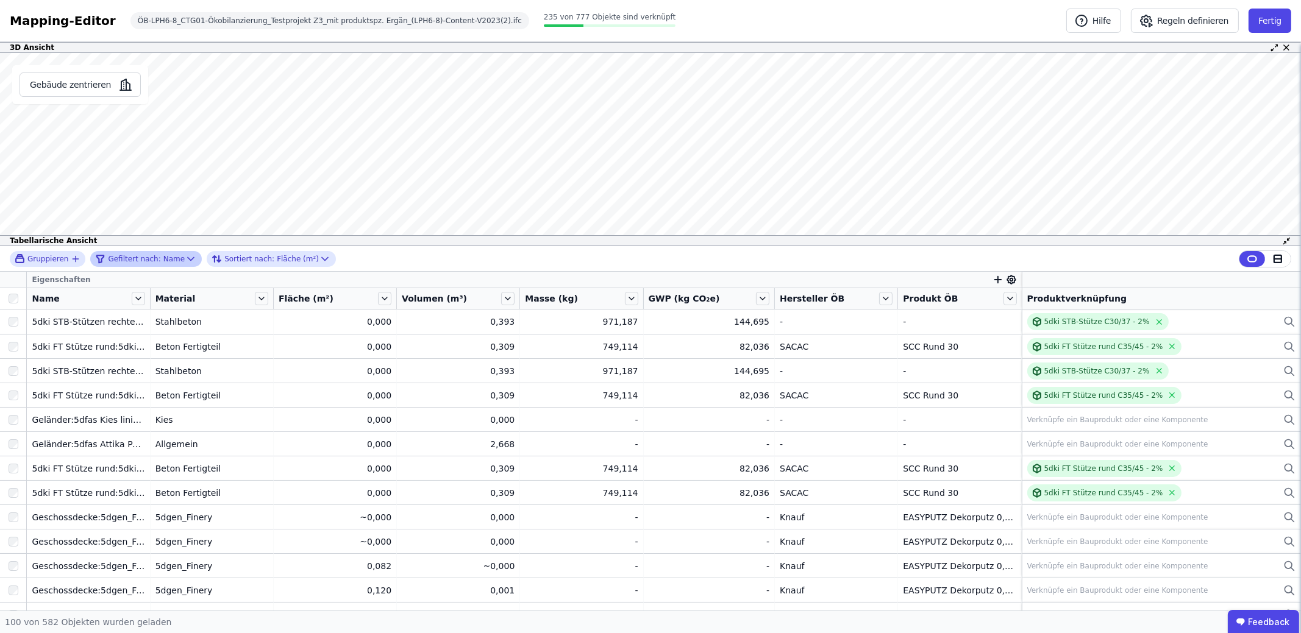
click at [185, 256] on icon at bounding box center [191, 259] width 12 height 12
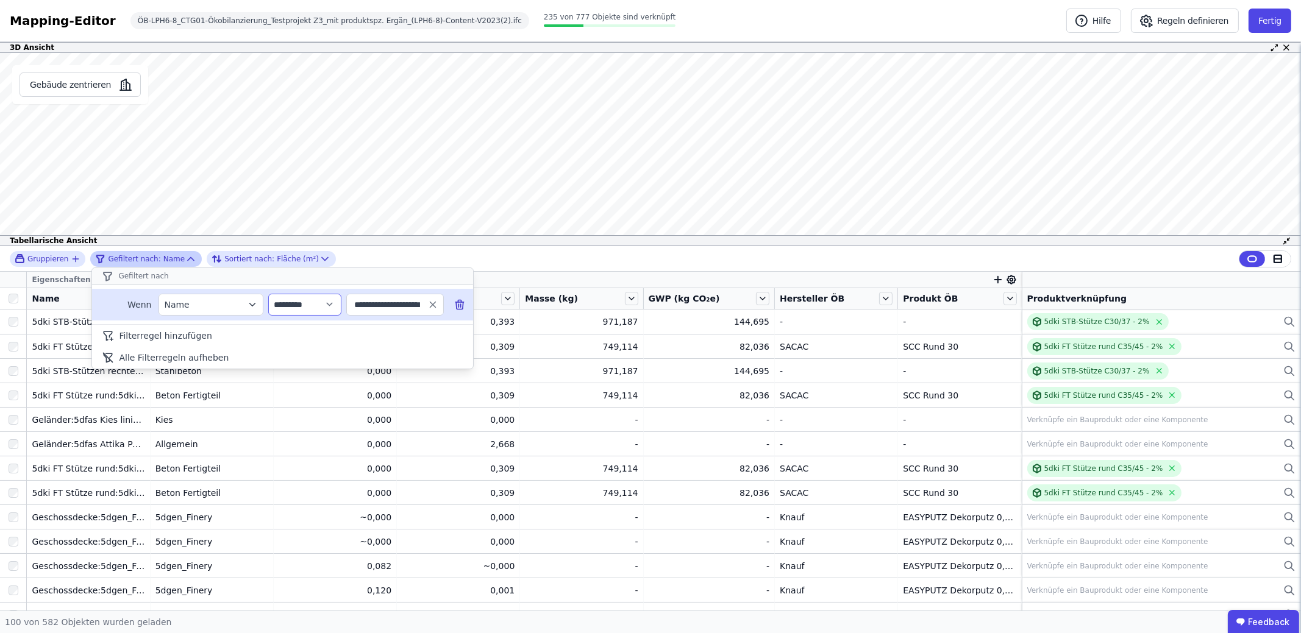
click at [334, 305] on select "**********" at bounding box center [304, 305] width 73 height 22
select select "**"
click at [268, 294] on select "**********" at bounding box center [304, 305] width 73 height 22
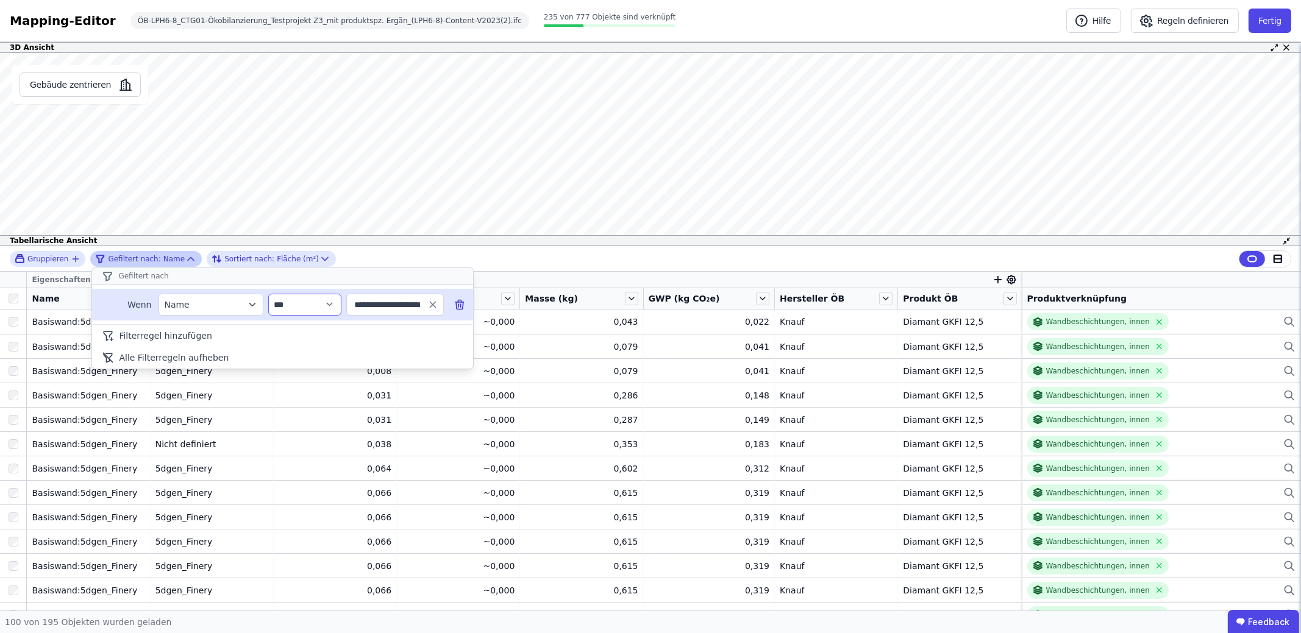
click at [330, 302] on select "**********" at bounding box center [304, 305] width 73 height 22
click at [328, 301] on select "**********" at bounding box center [304, 305] width 73 height 22
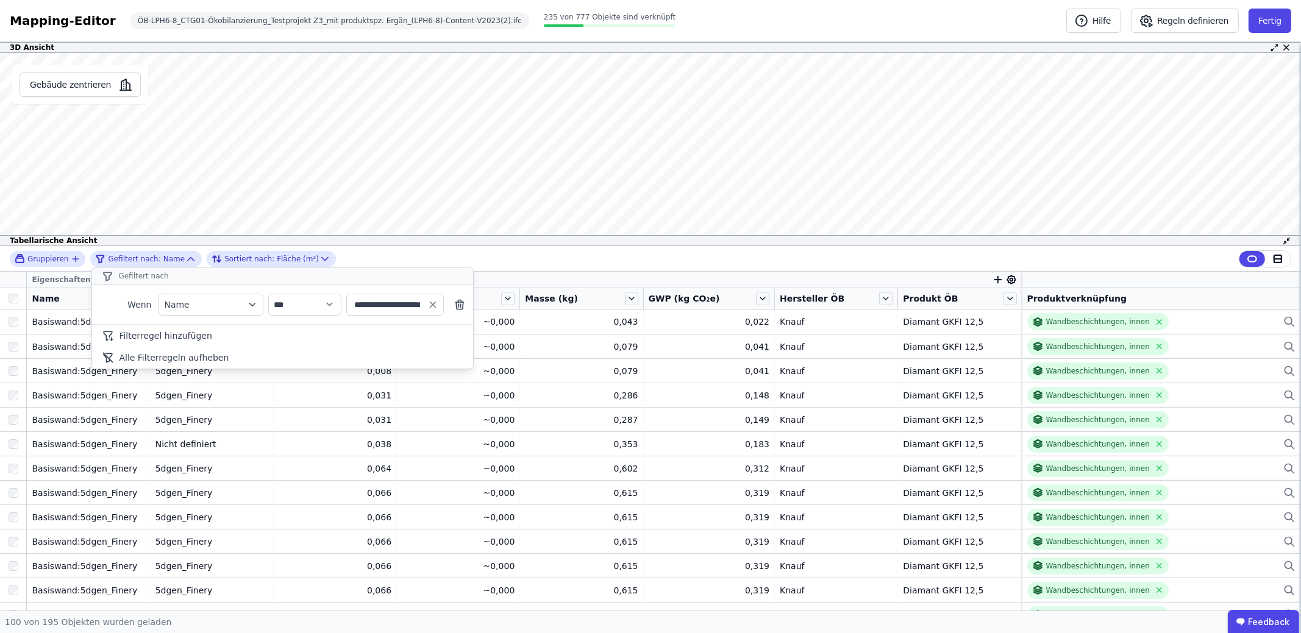
click at [524, 255] on div "**********" at bounding box center [650, 259] width 1301 height 26
